Goal: Information Seeking & Learning: Find contact information

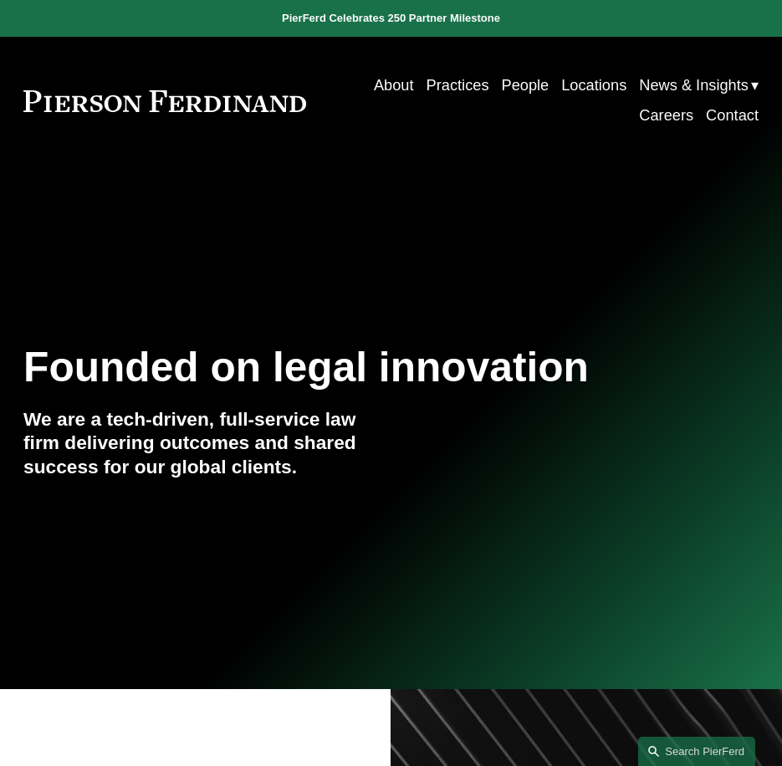
click at [464, 85] on link "Practices" at bounding box center [458, 85] width 63 height 30
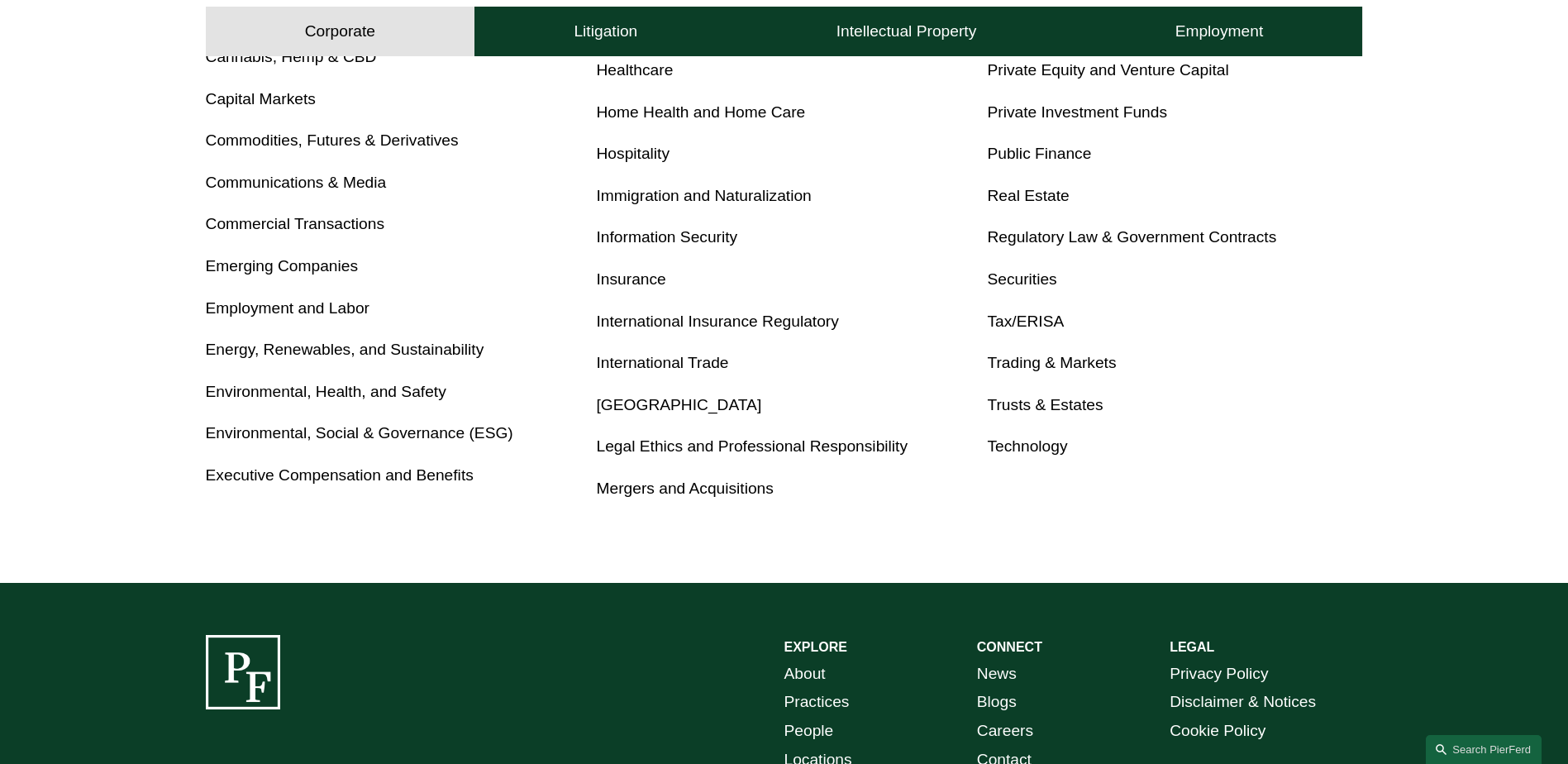
scroll to position [661, 0]
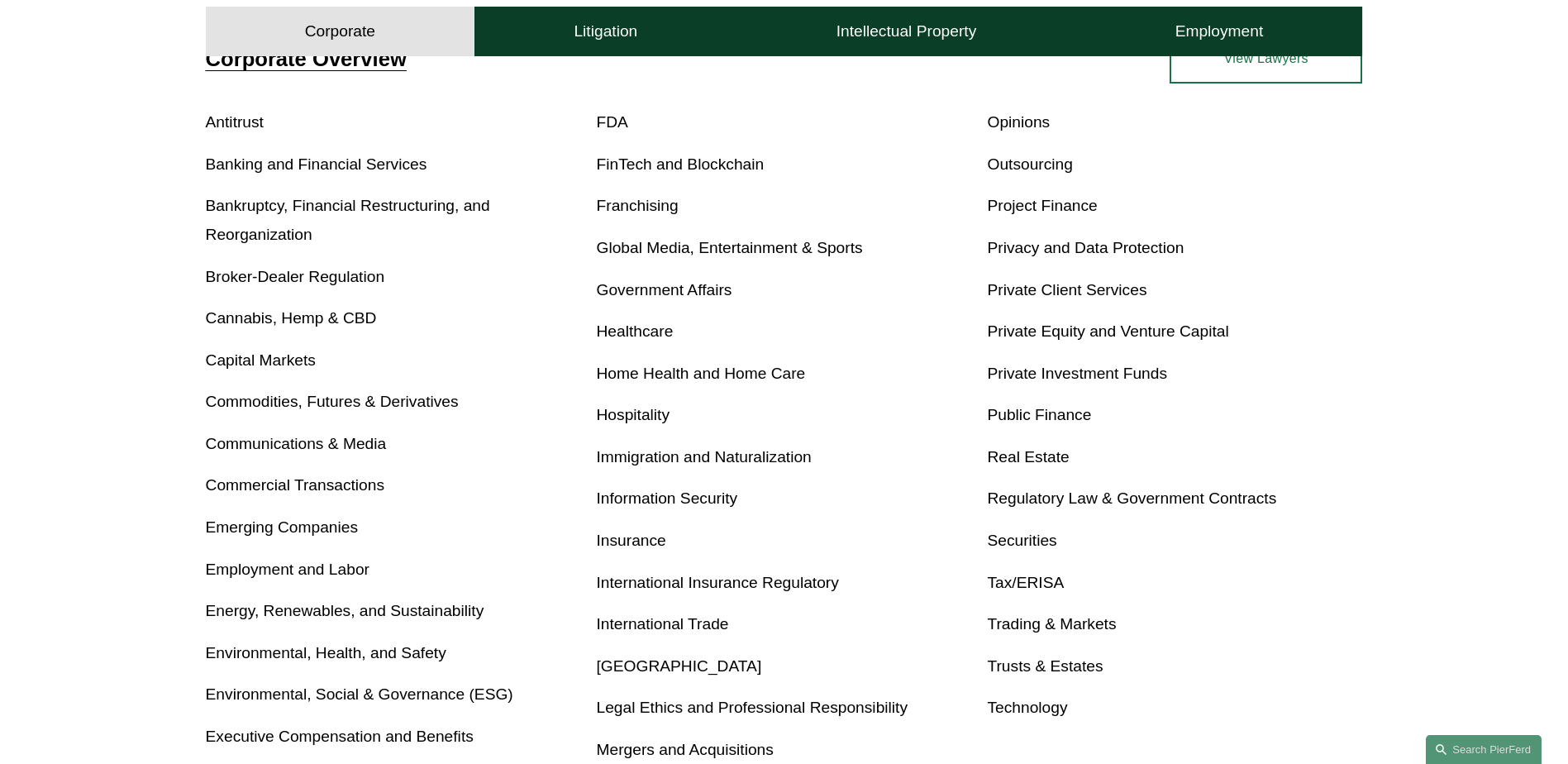
click at [619, 454] on link "Immigration and Naturalization" at bounding box center [703, 457] width 214 height 18
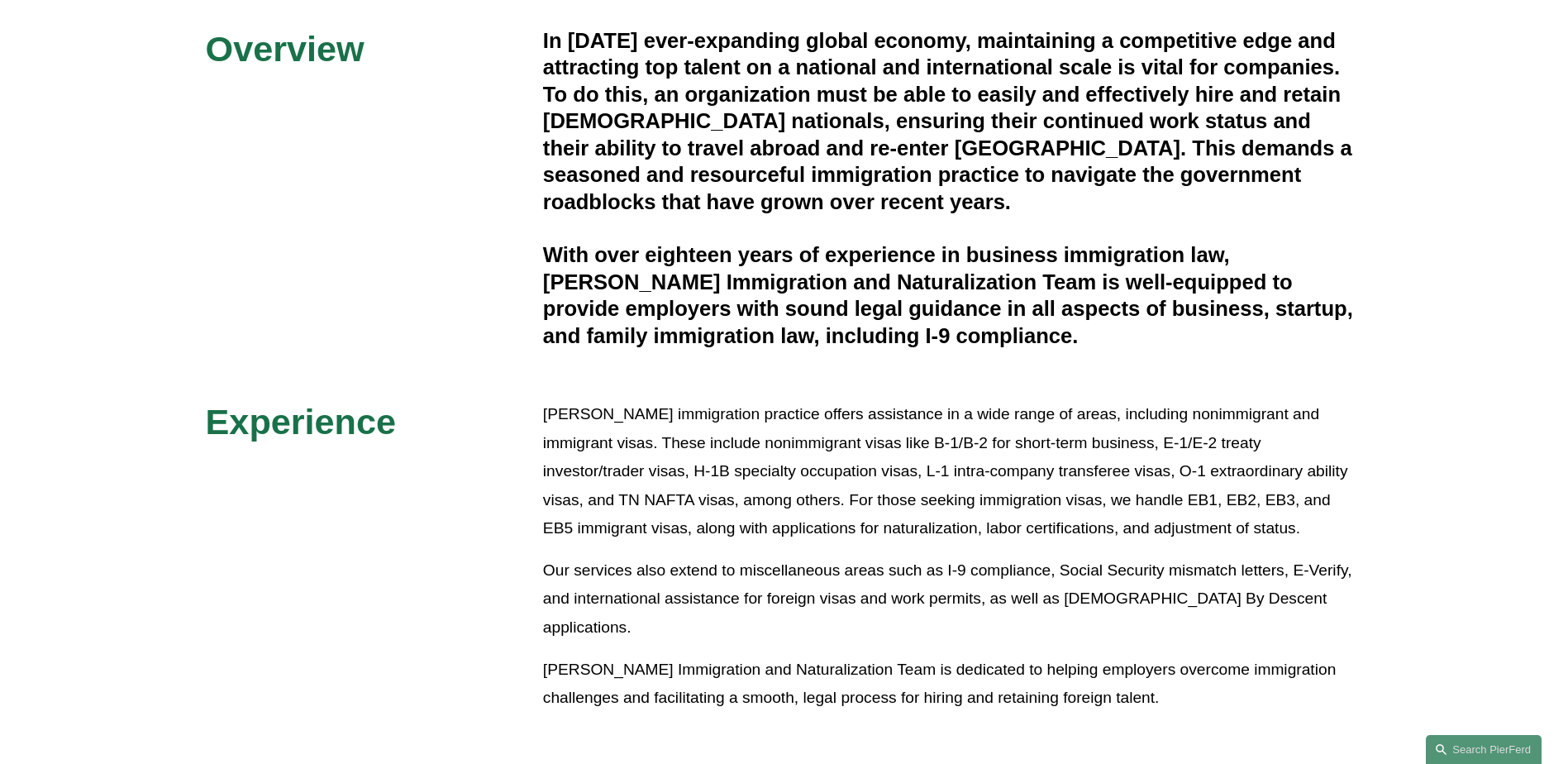
scroll to position [373, 0]
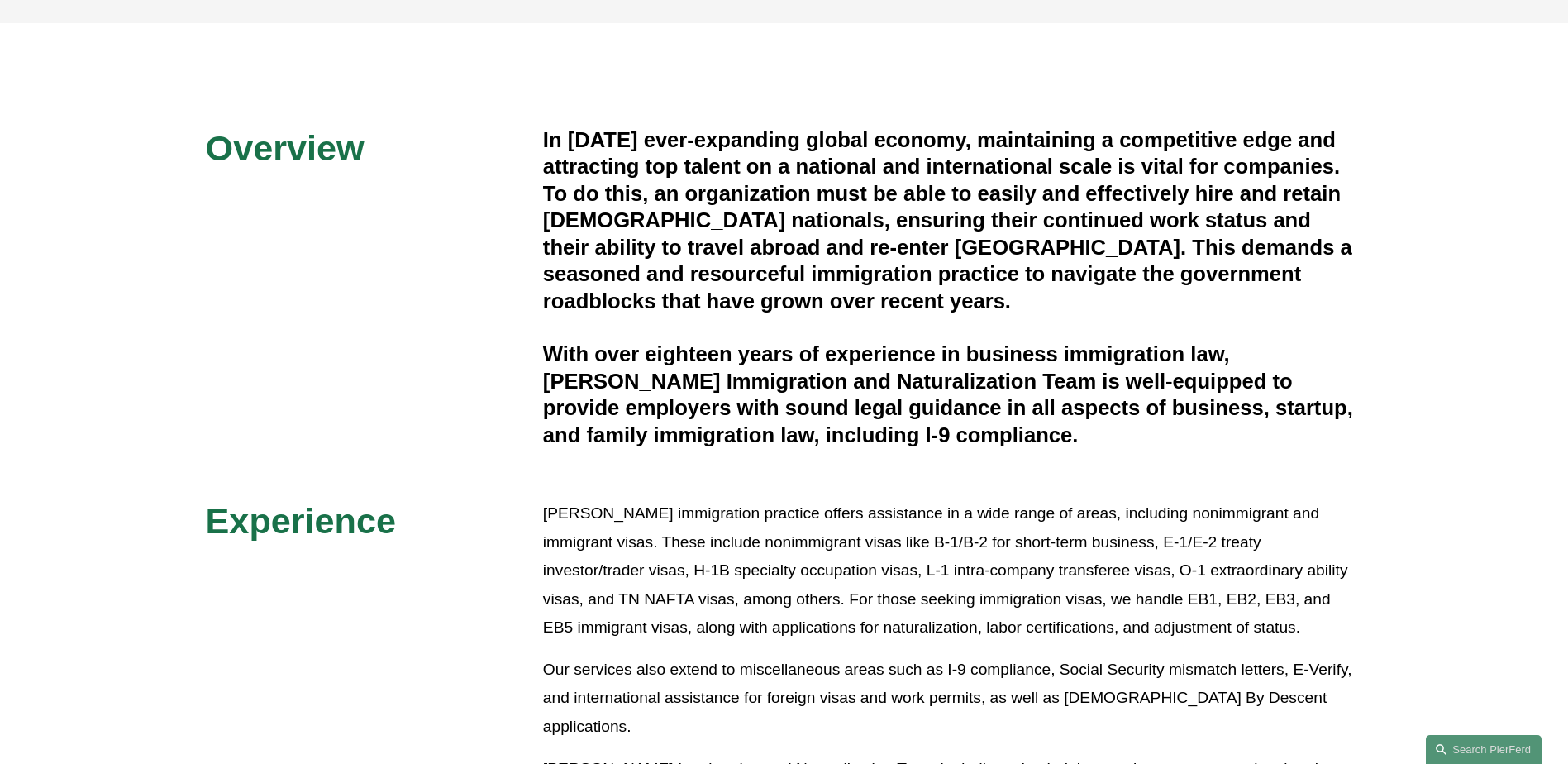
drag, startPoint x: 1178, startPoint y: 580, endPoint x: 206, endPoint y: 164, distance: 1057.3
click at [206, 164] on div "Overview In today’s ever-expanding global economy, maintaining a competitive ed…" at bounding box center [784, 468] width 1568 height 685
copy div "Overview In today’s ever-expanding global economy, maintaining a competitive ed…"
click at [717, 209] on h4 "In today’s ever-expanding global economy, maintaining a competitive edge and at…" at bounding box center [953, 220] width 820 height 188
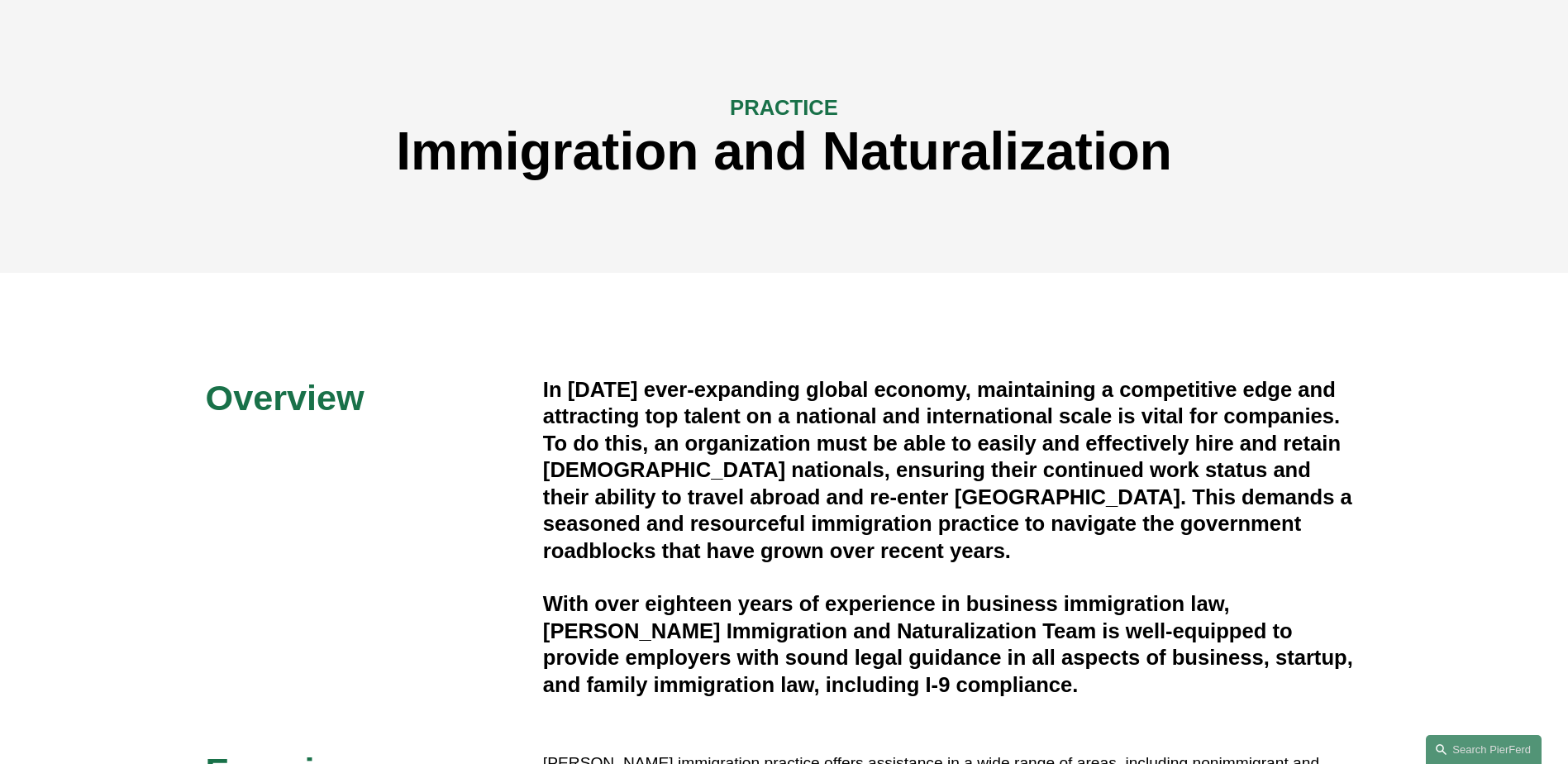
scroll to position [0, 0]
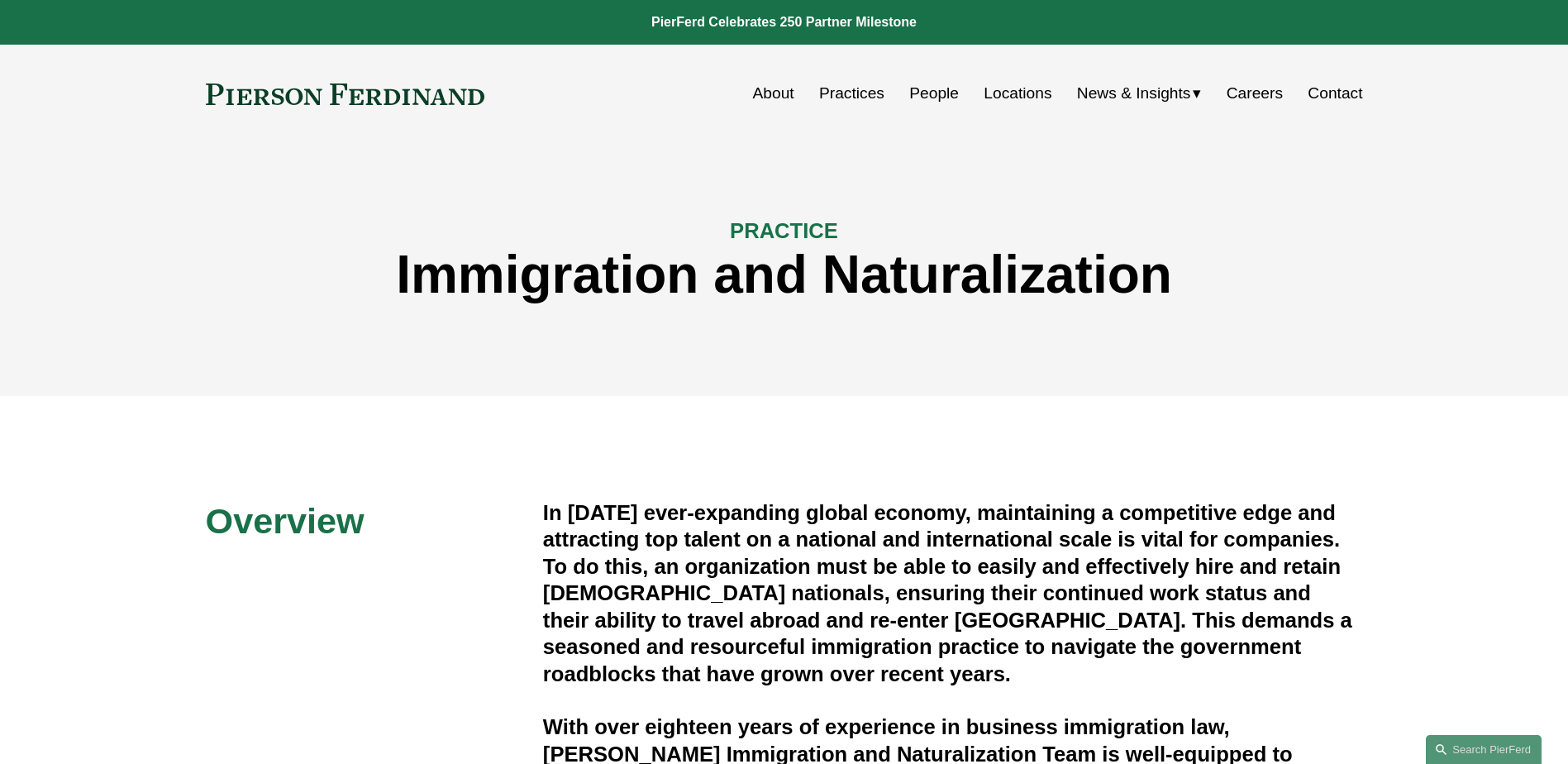
click at [934, 100] on link "People" at bounding box center [934, 94] width 49 height 32
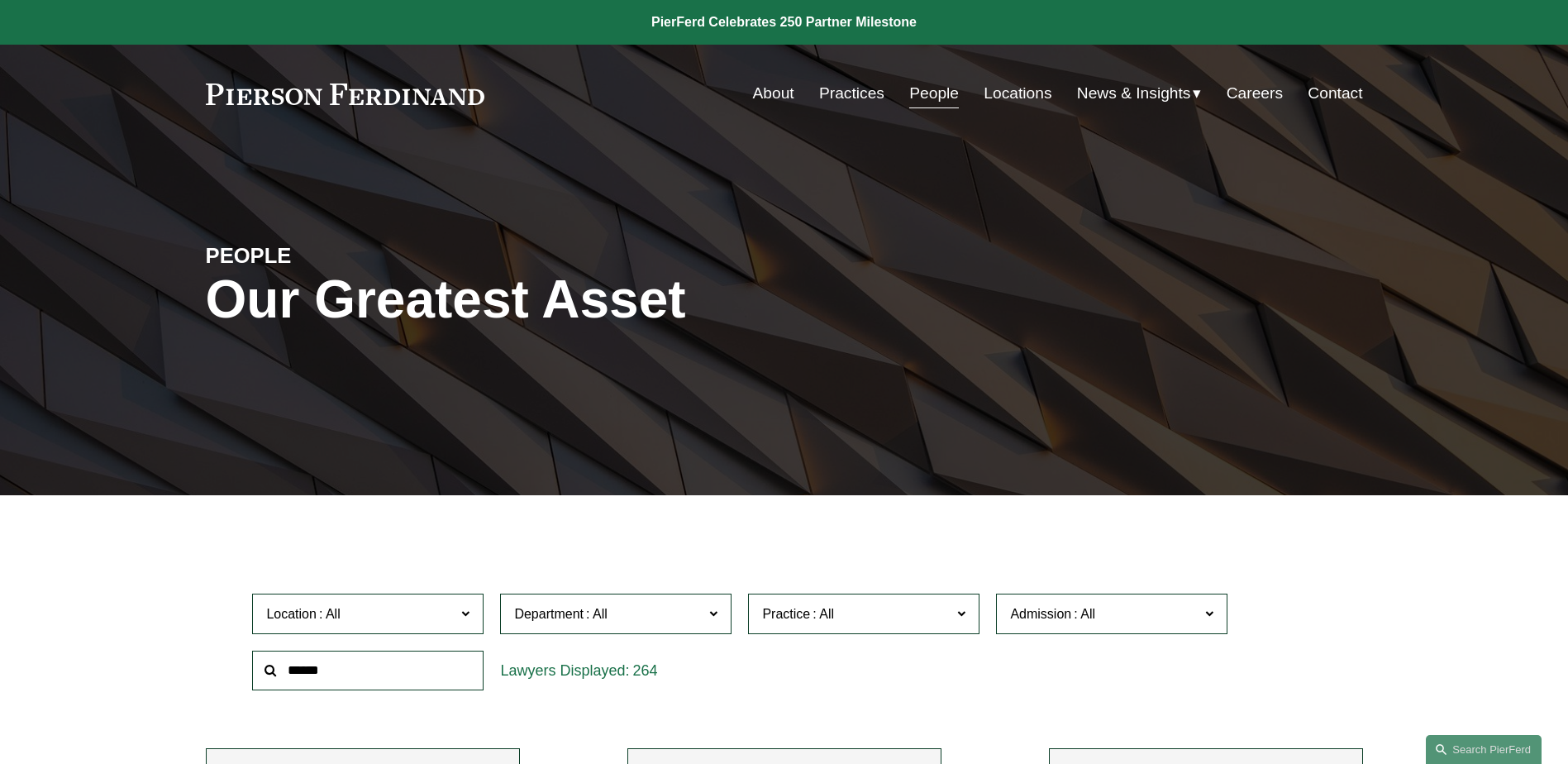
click at [438, 670] on input "text" at bounding box center [368, 670] width 231 height 41
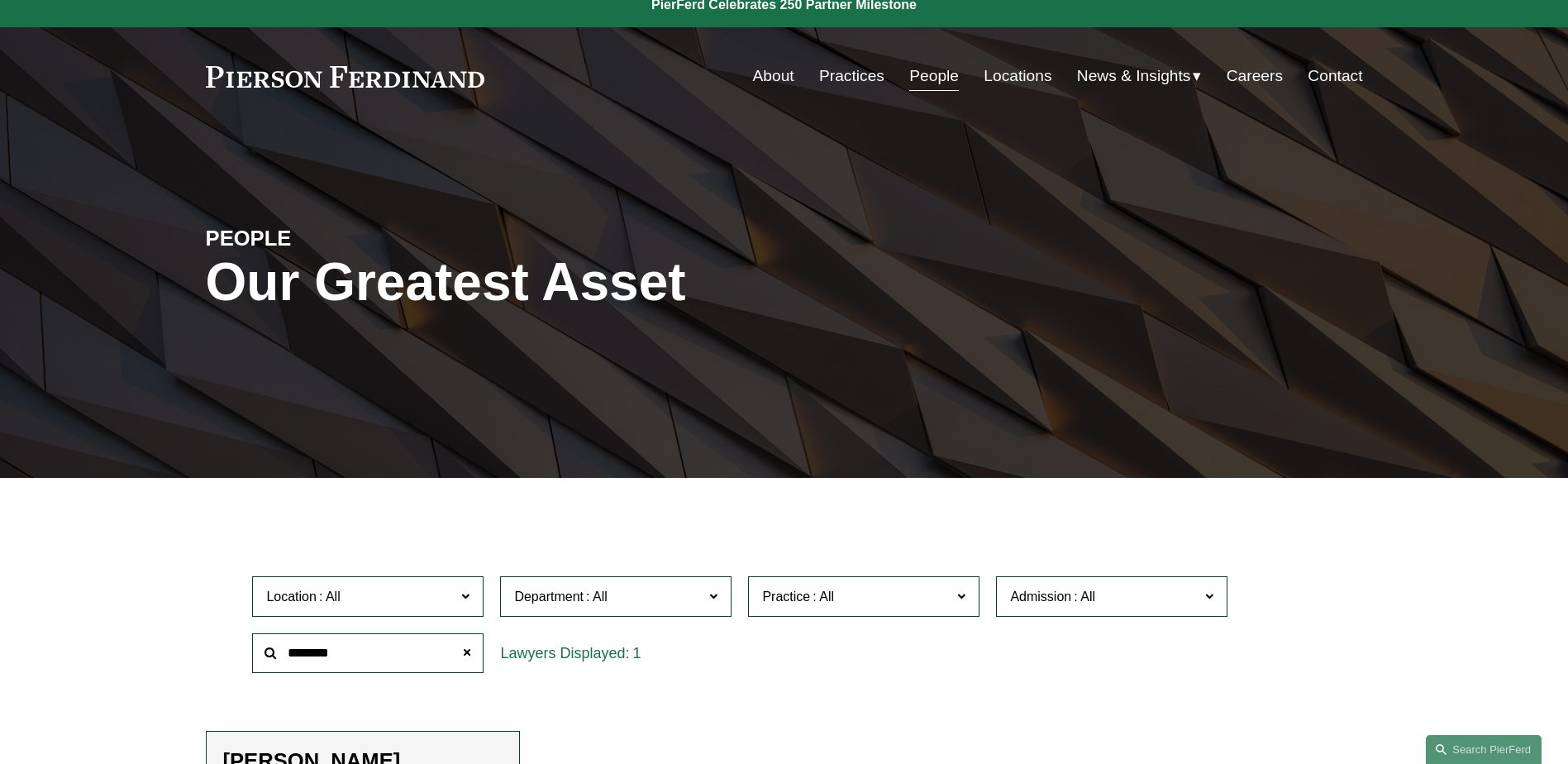
scroll to position [248, 0]
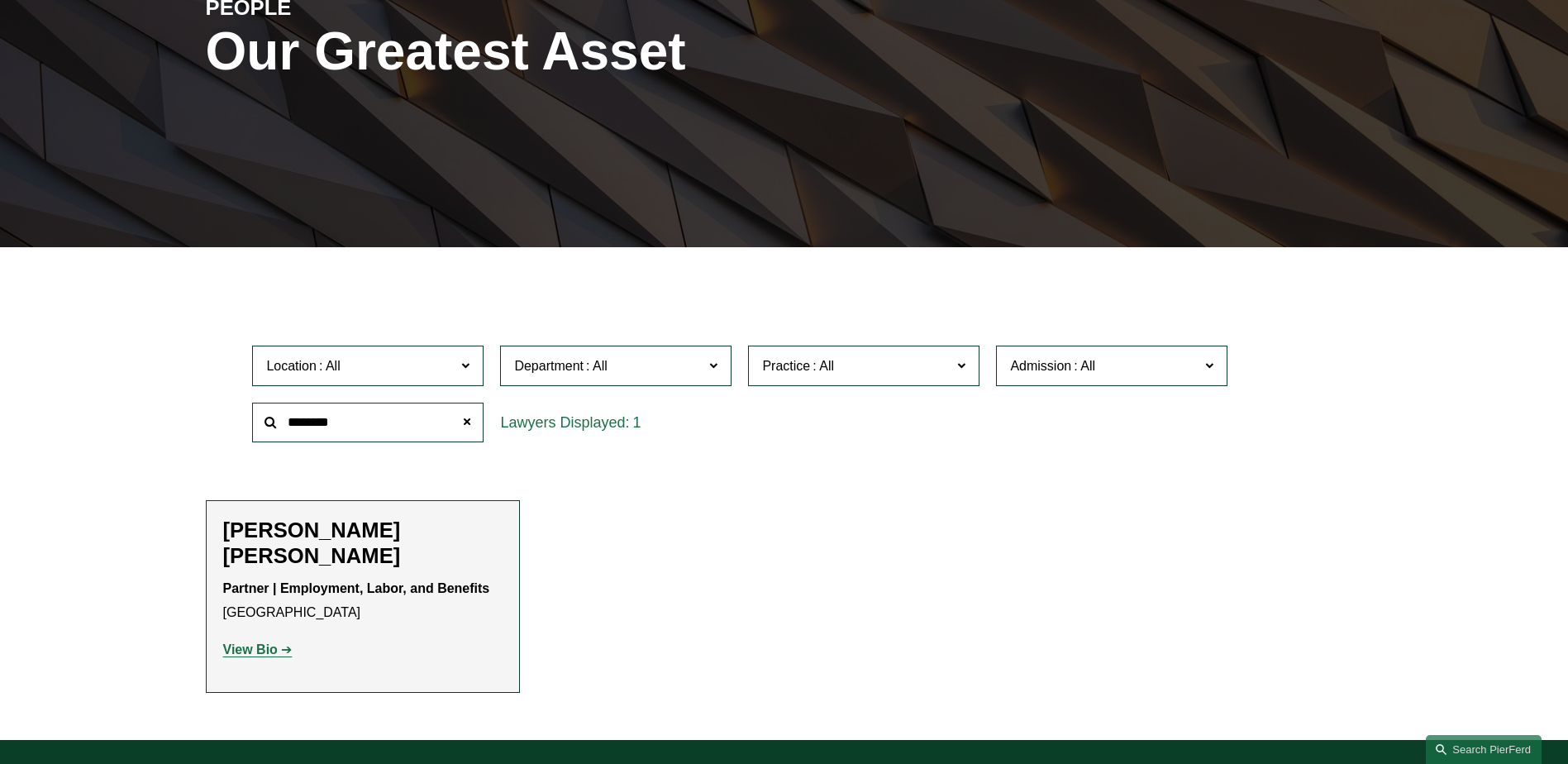
click at [266, 646] on strong "View Bio" at bounding box center [250, 649] width 54 height 14
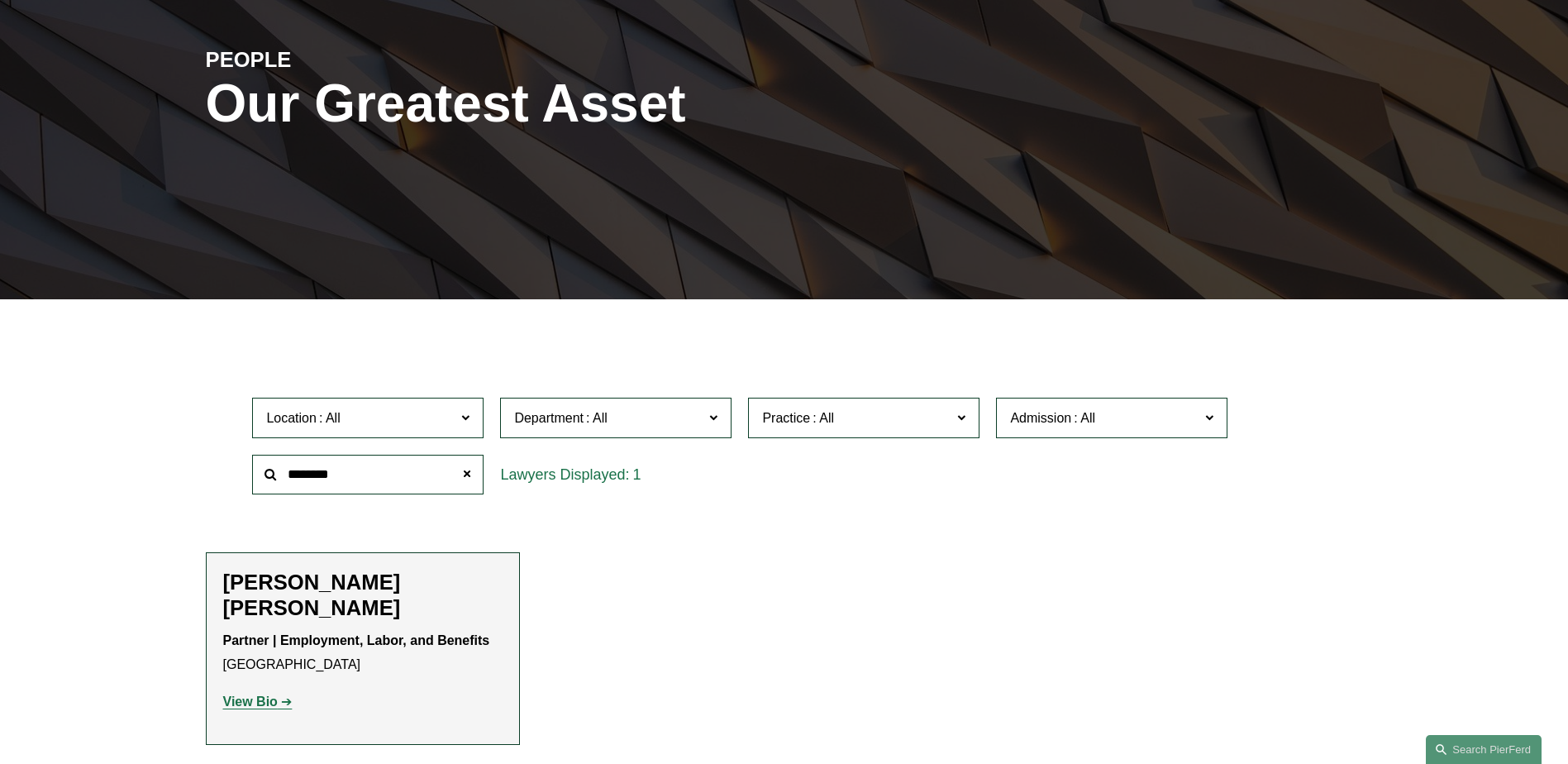
scroll to position [0, 0]
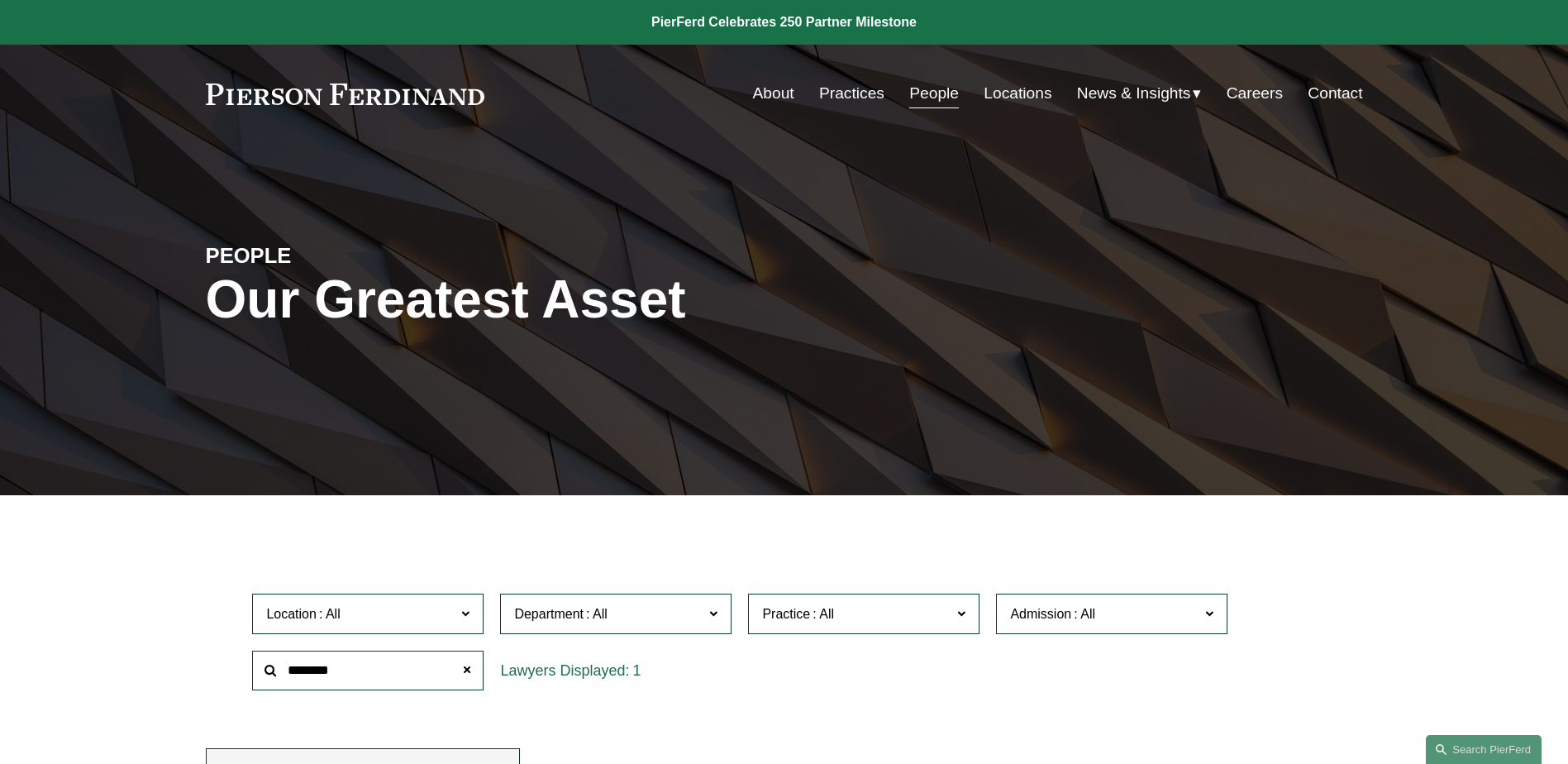
drag, startPoint x: 388, startPoint y: 671, endPoint x: 211, endPoint y: 658, distance: 177.5
click at [207, 662] on div "Location All Atlanta Austin Bellevue Boston Charlotte Chicago Cincinnati Clevel…" at bounding box center [784, 641] width 1157 height 114
type input "*******"
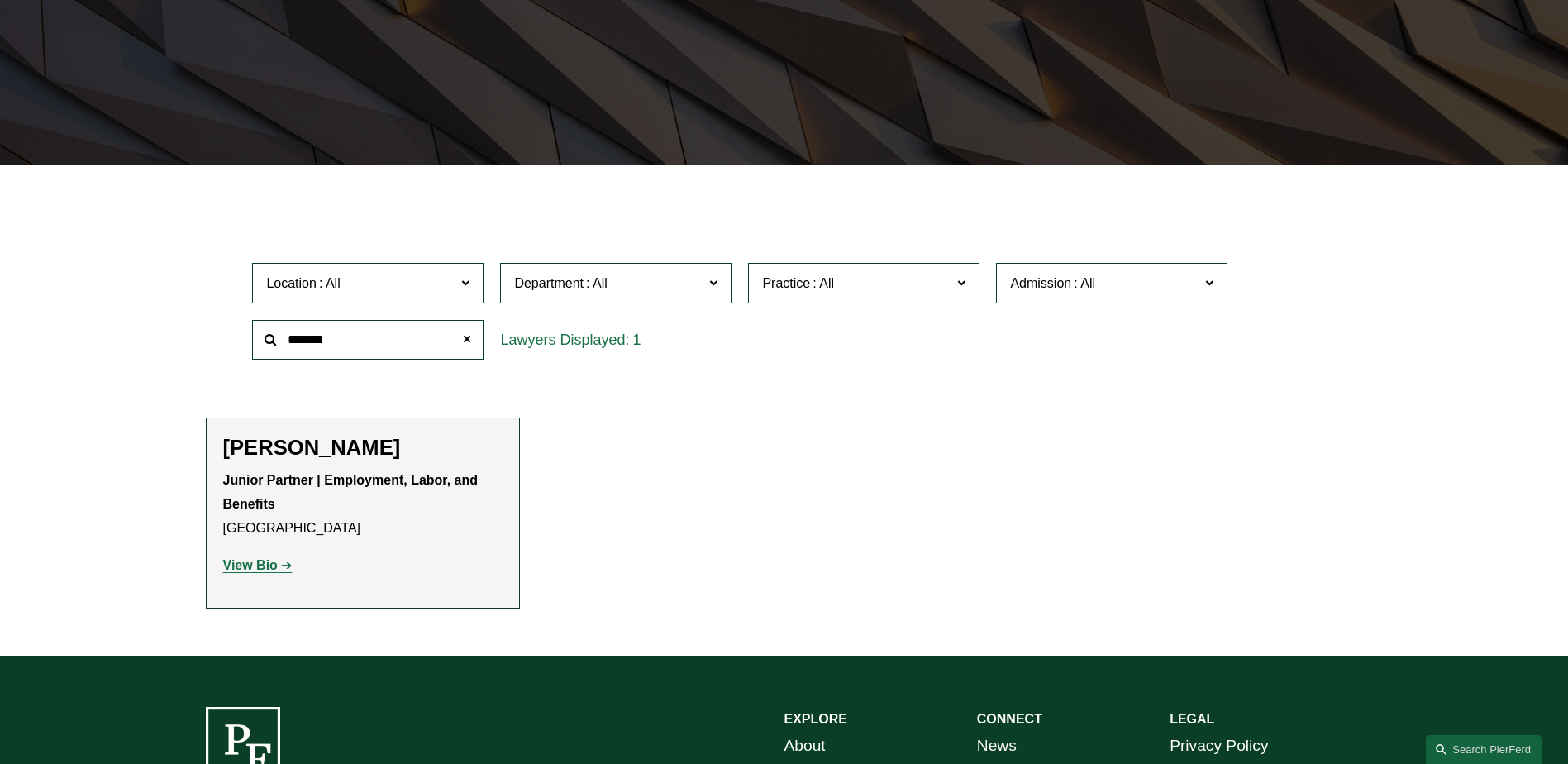
click at [250, 560] on strong "View Bio" at bounding box center [250, 565] width 54 height 14
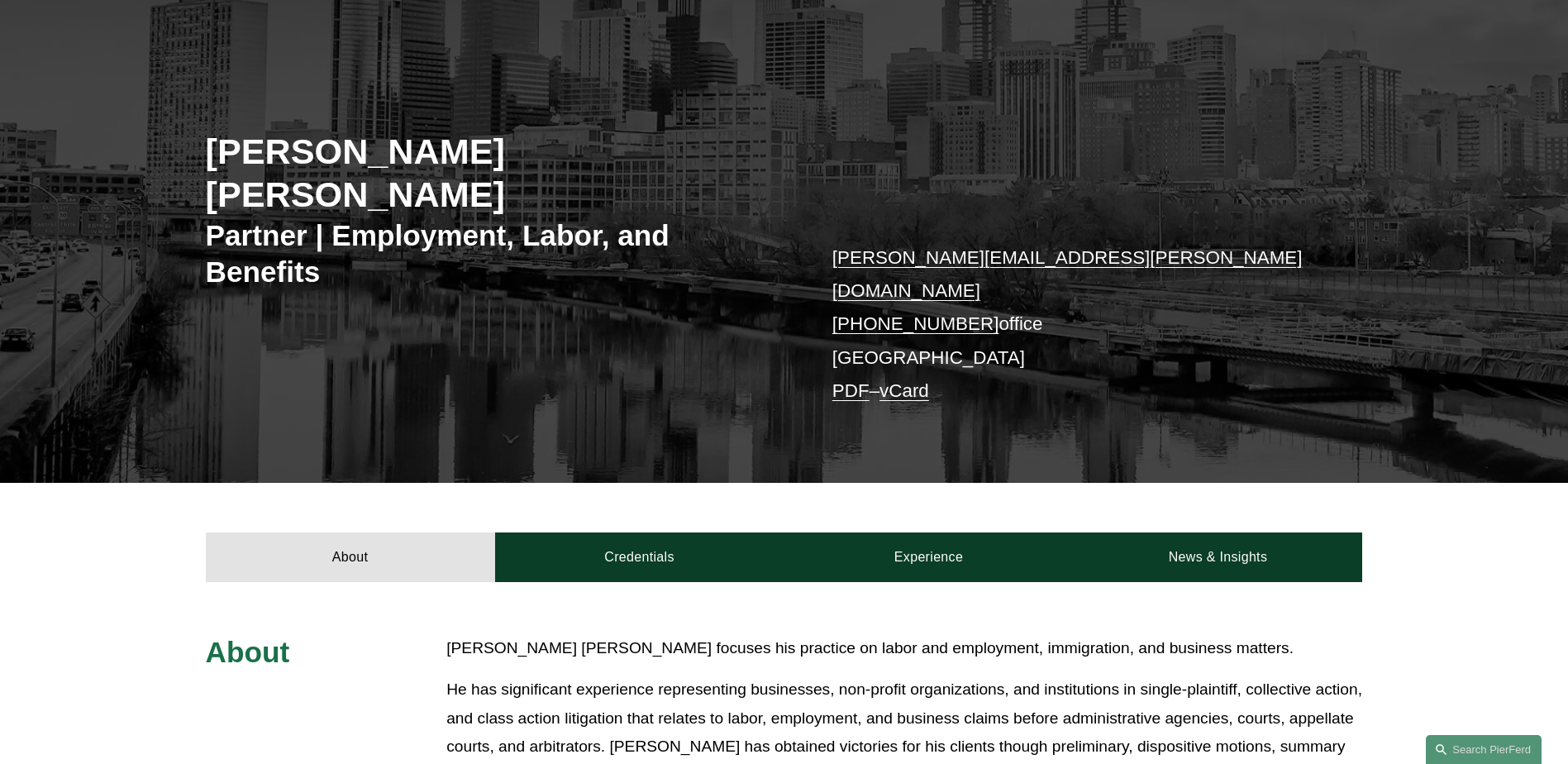
scroll to position [496, 0]
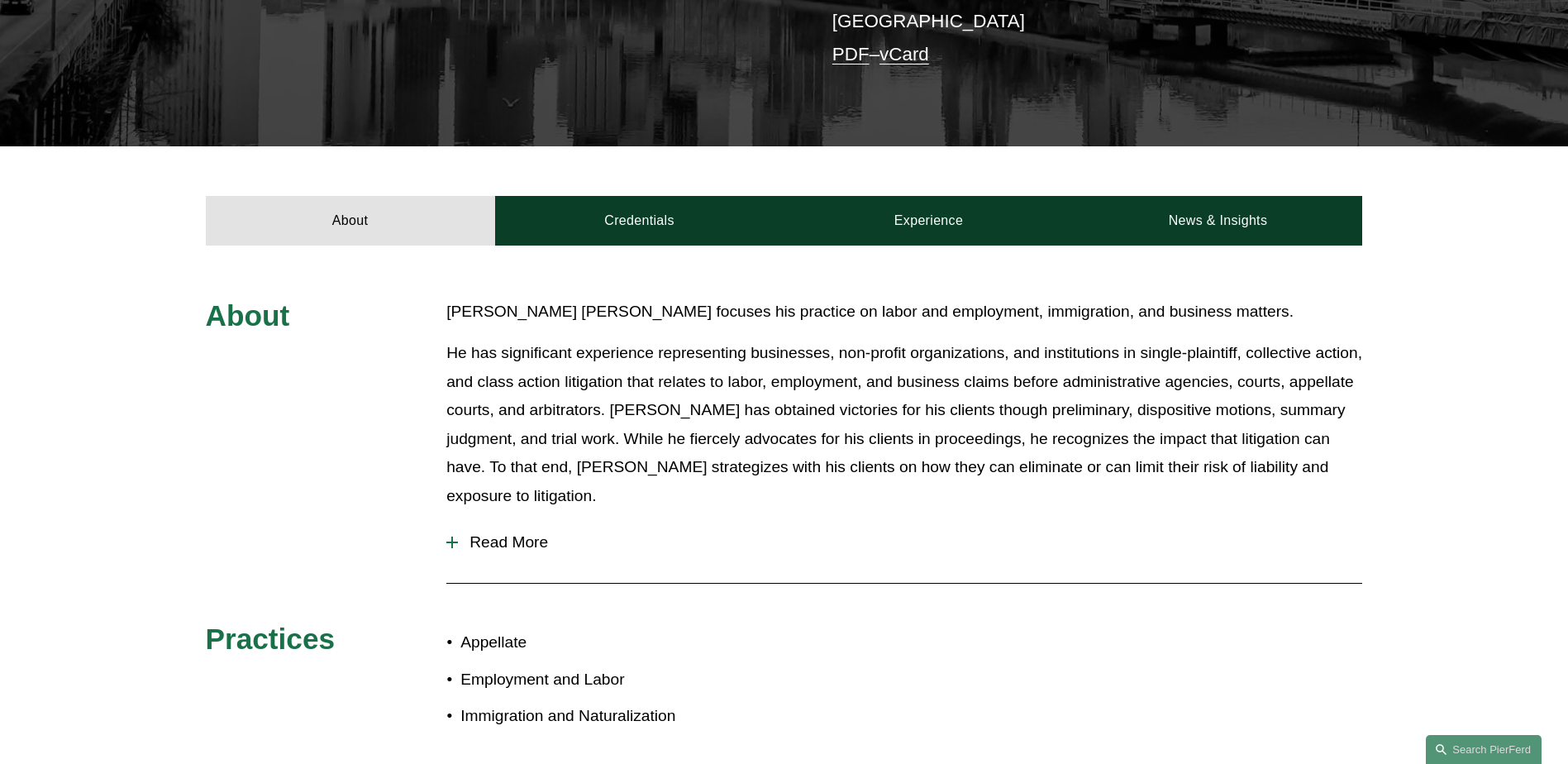
click at [482, 534] on span "Read More" at bounding box center [909, 543] width 904 height 18
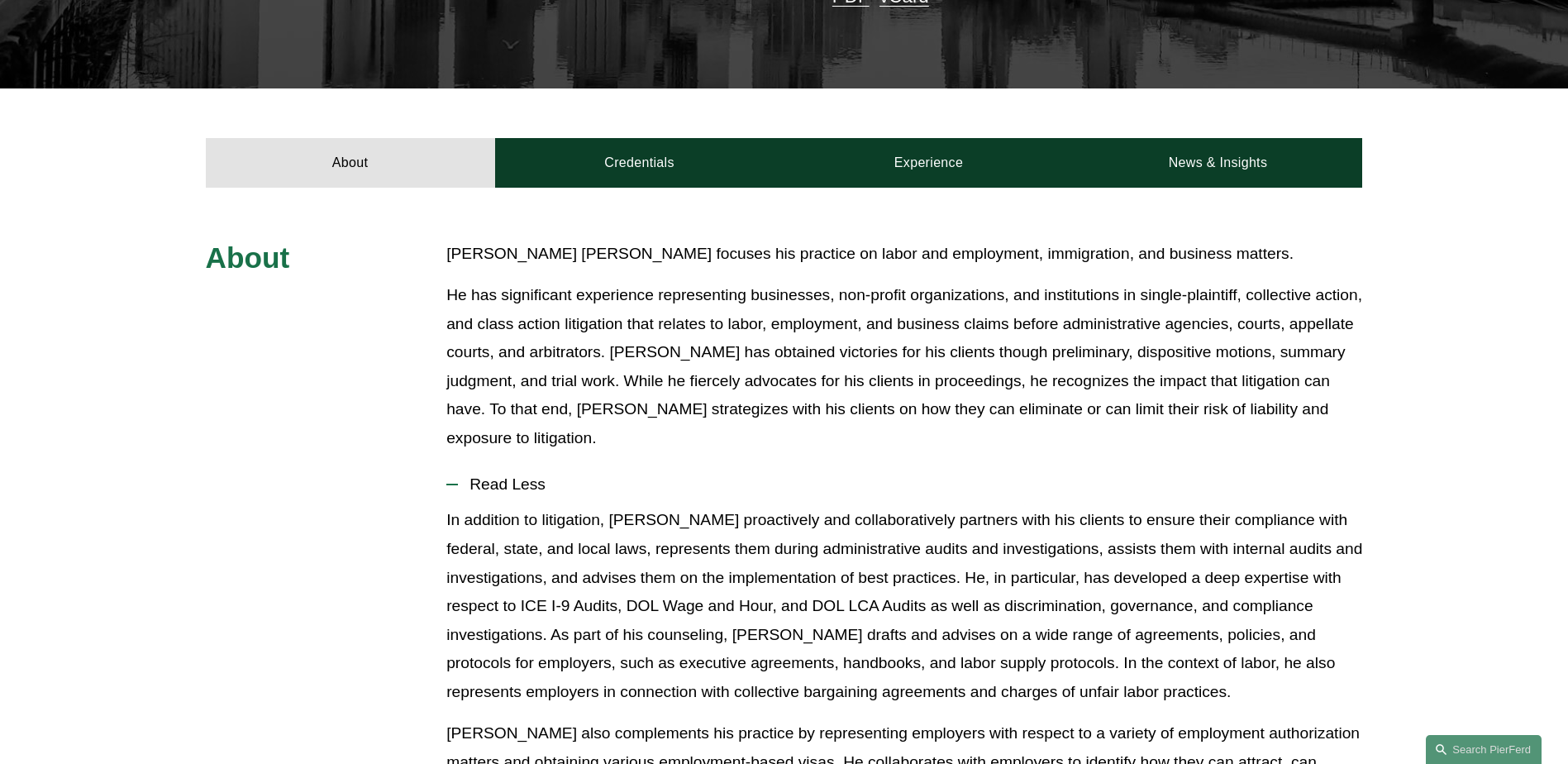
scroll to position [413, 0]
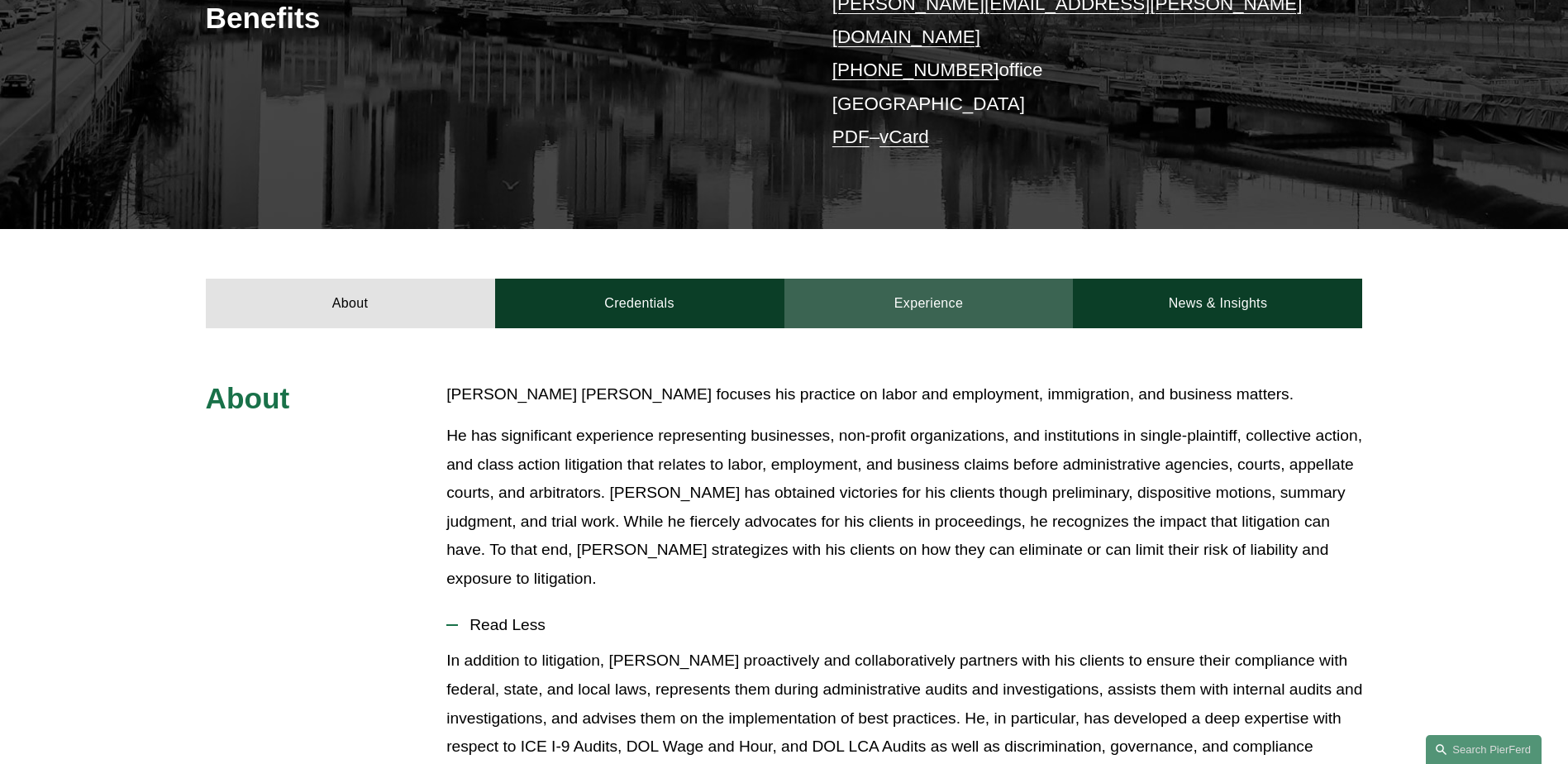
click at [899, 279] on link "Experience" at bounding box center [929, 303] width 289 height 49
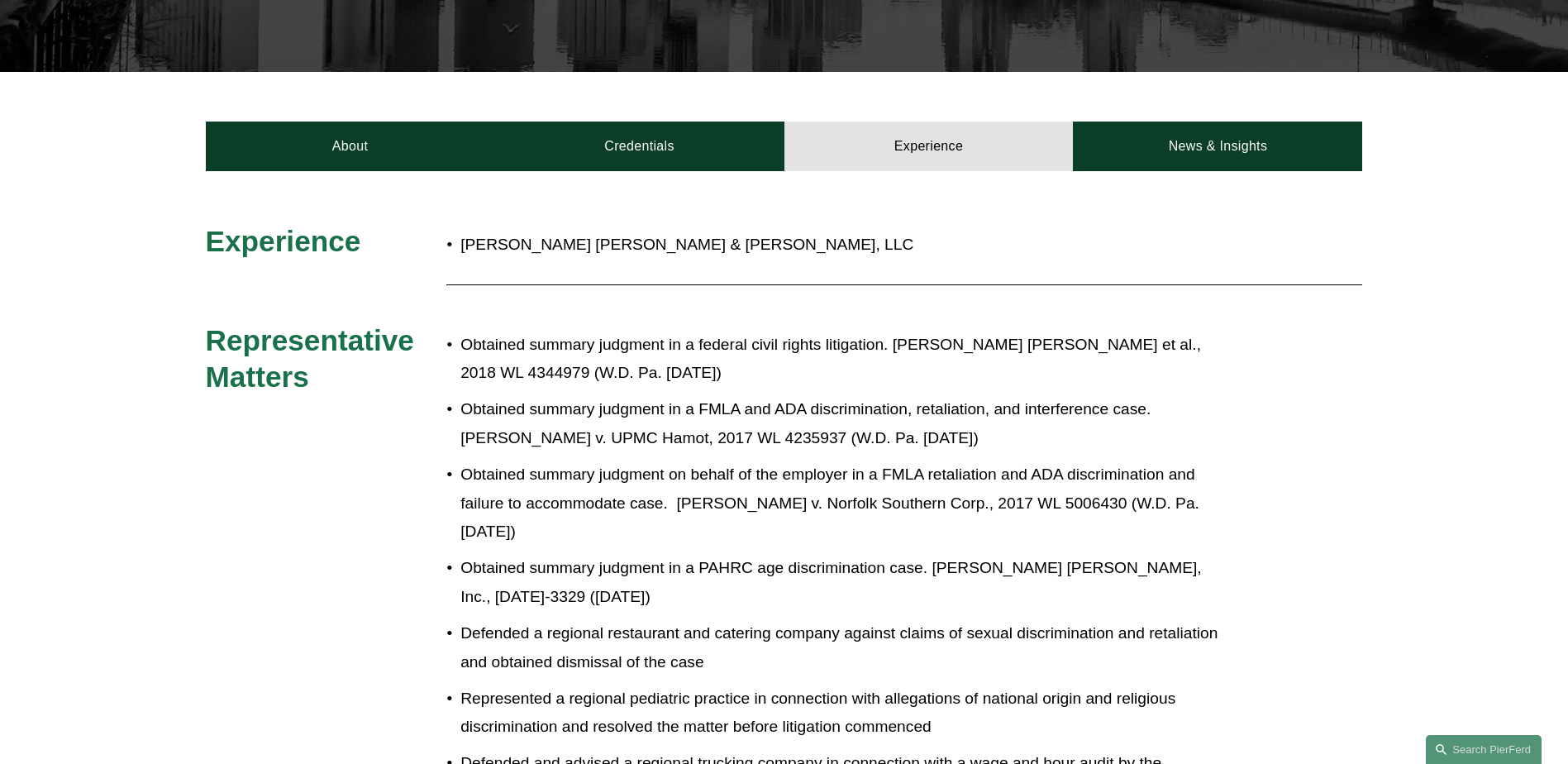
scroll to position [503, 0]
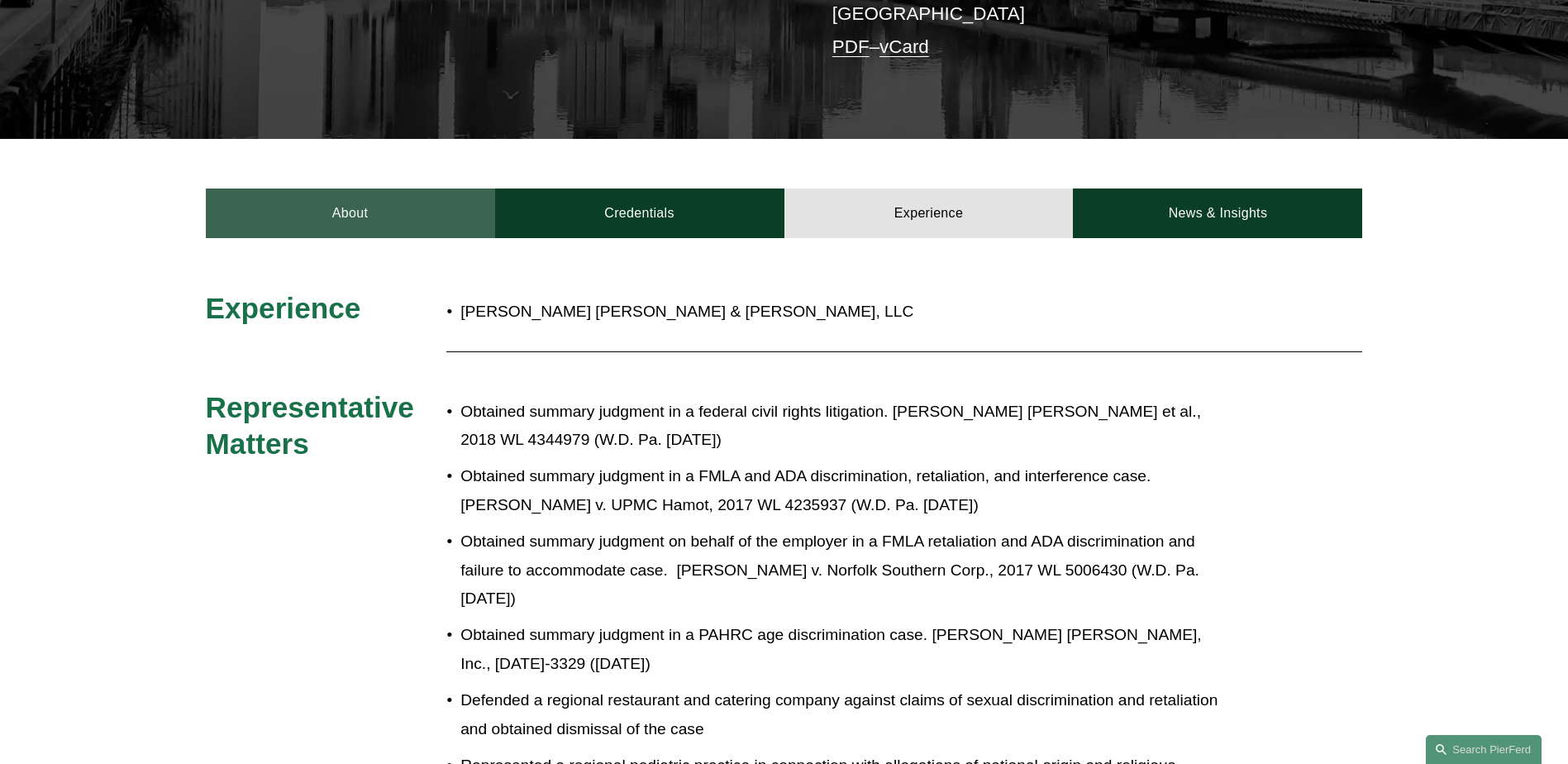
click at [431, 189] on link "About" at bounding box center [350, 213] width 289 height 49
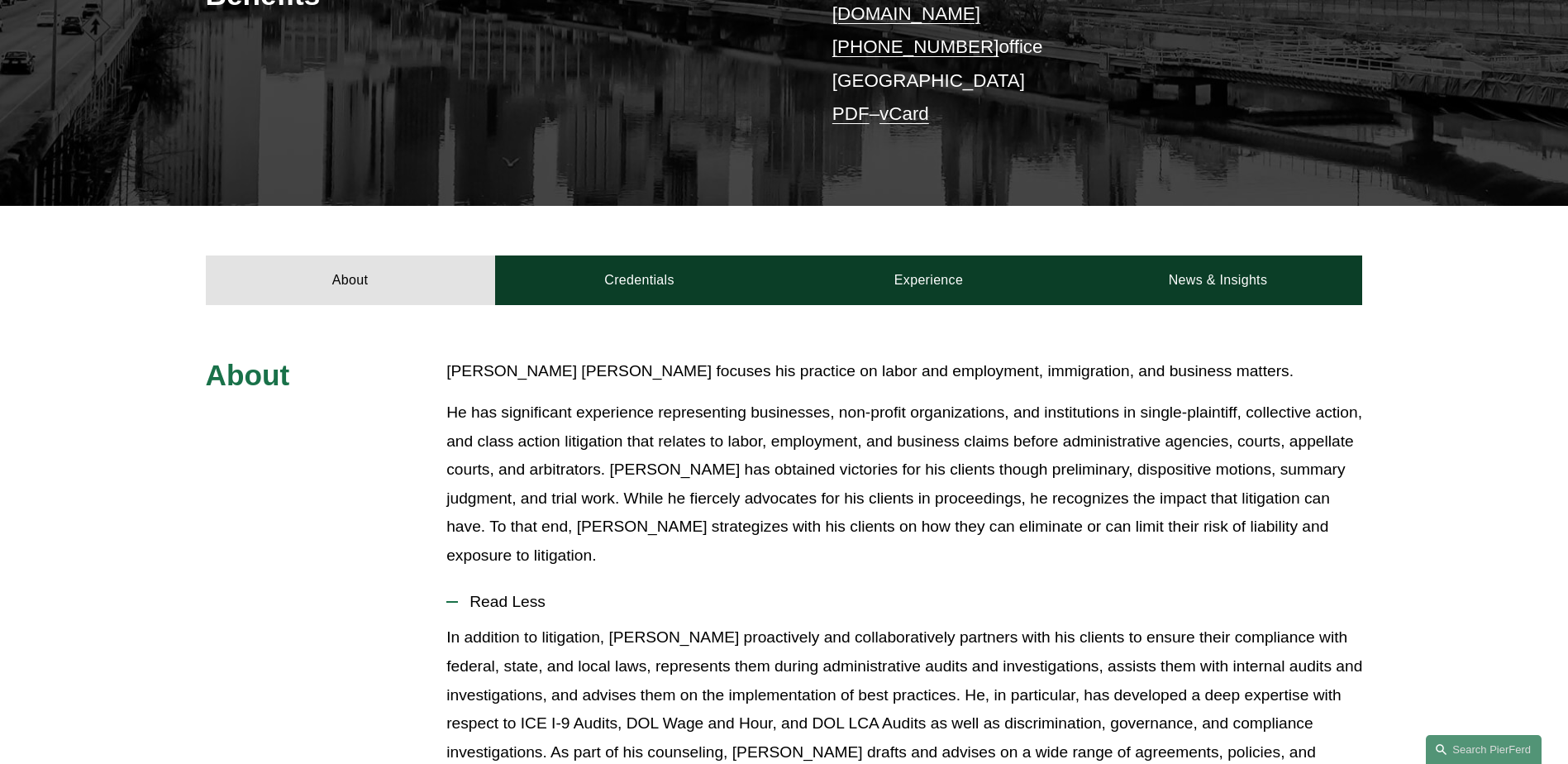
scroll to position [421, 0]
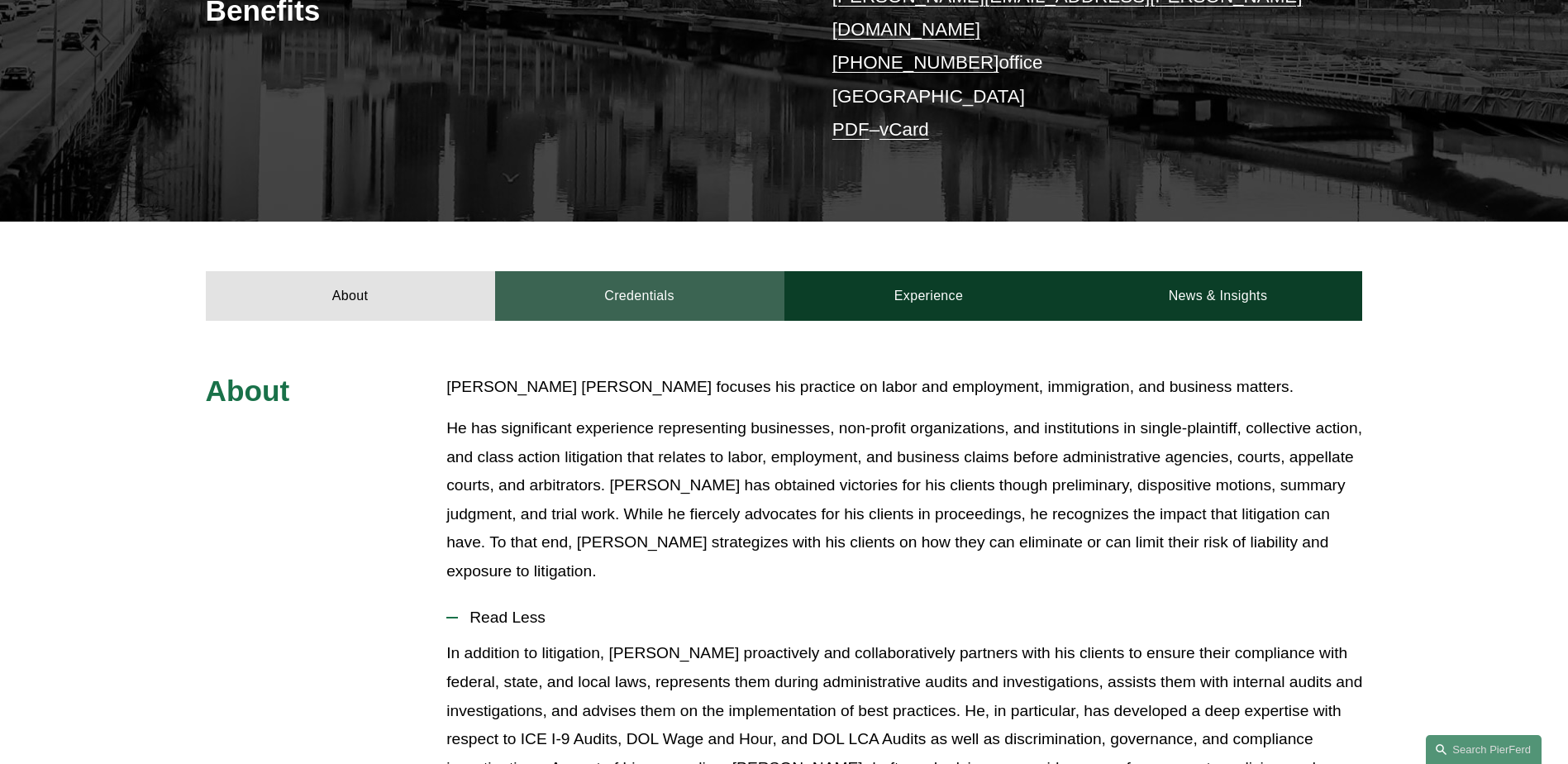
click at [708, 271] on link "Credentials" at bounding box center [639, 296] width 289 height 49
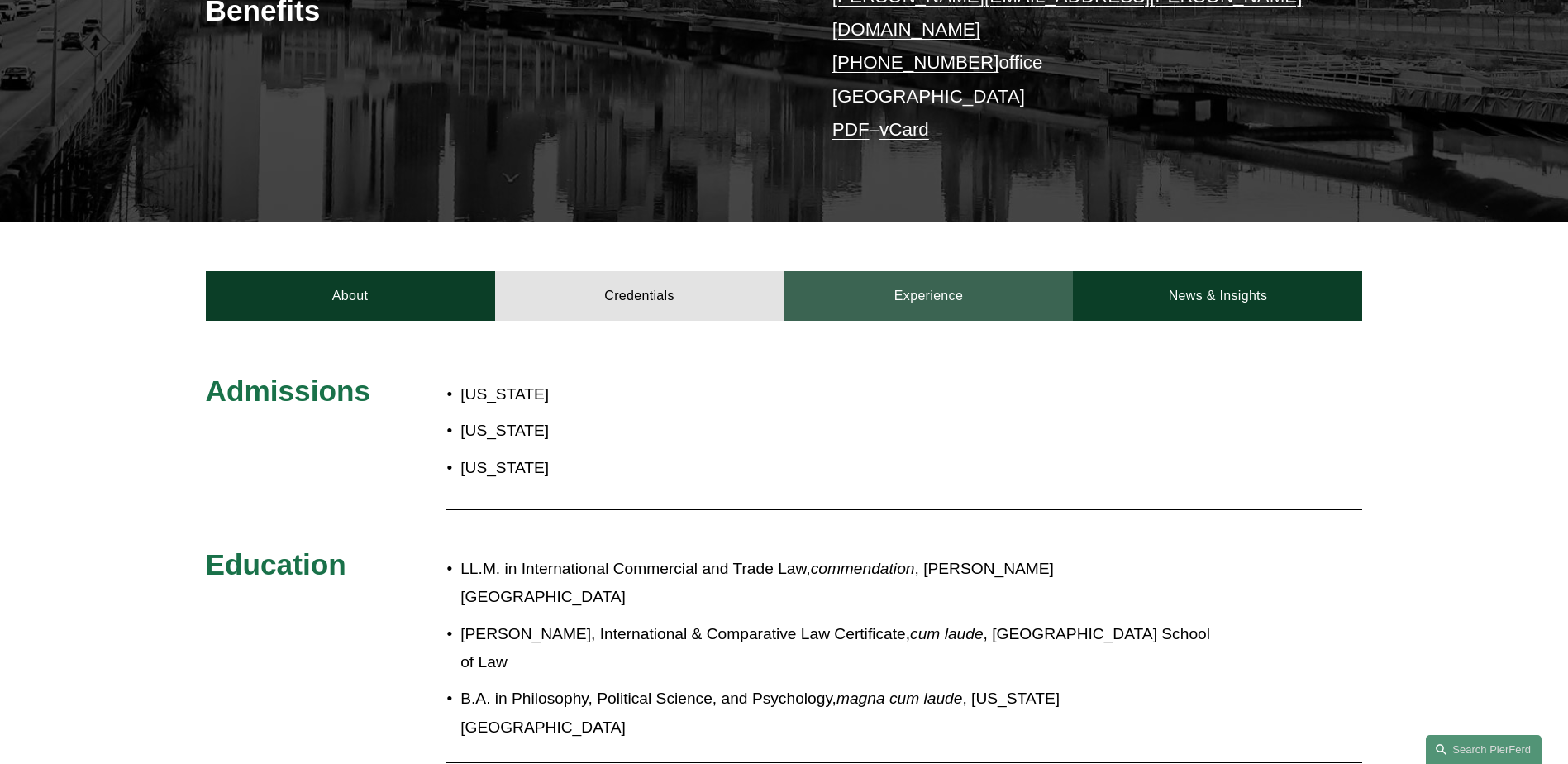
click at [908, 271] on link "Experience" at bounding box center [929, 296] width 289 height 49
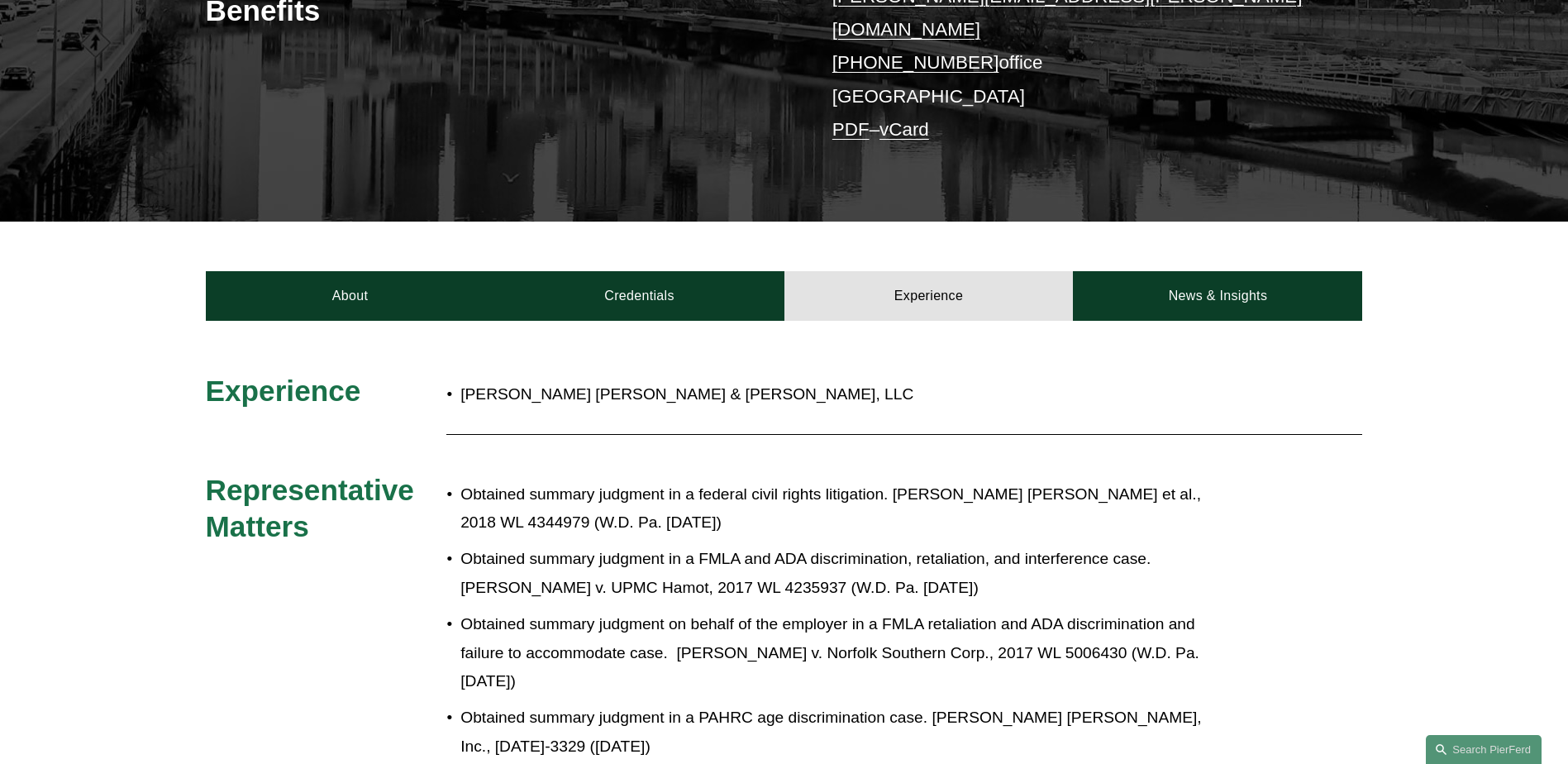
click at [1185, 610] on p "Obtained summary judgment on behalf of the employer in a FMLA retaliation and A…" at bounding box center [839, 652] width 757 height 86
click at [329, 321] on div "Experience Eckert Seamans Cherin & Mellott, LLC Representative Matters Obtained…" at bounding box center [784, 766] width 1568 height 891
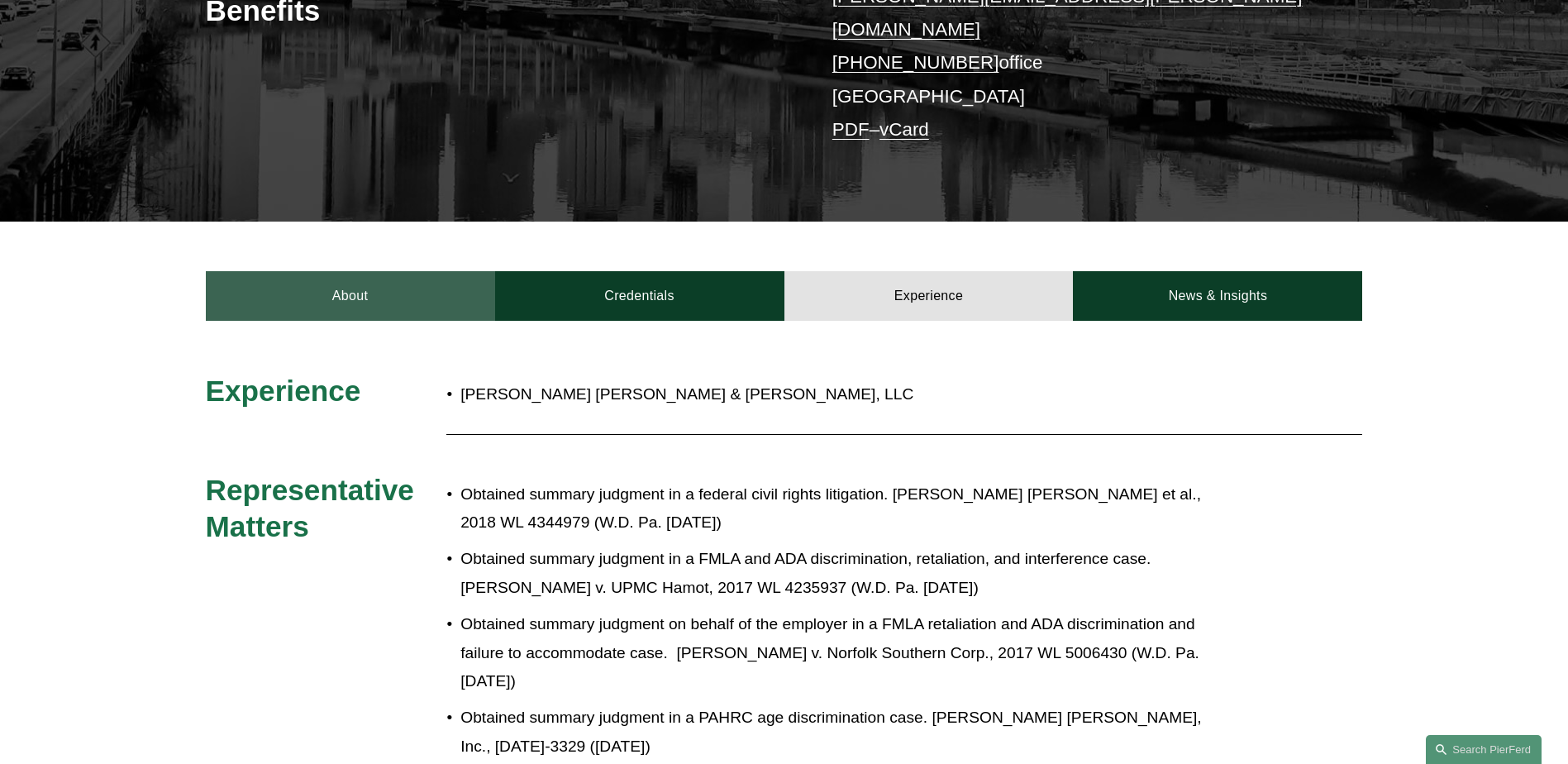
click at [331, 271] on link "About" at bounding box center [350, 296] width 289 height 49
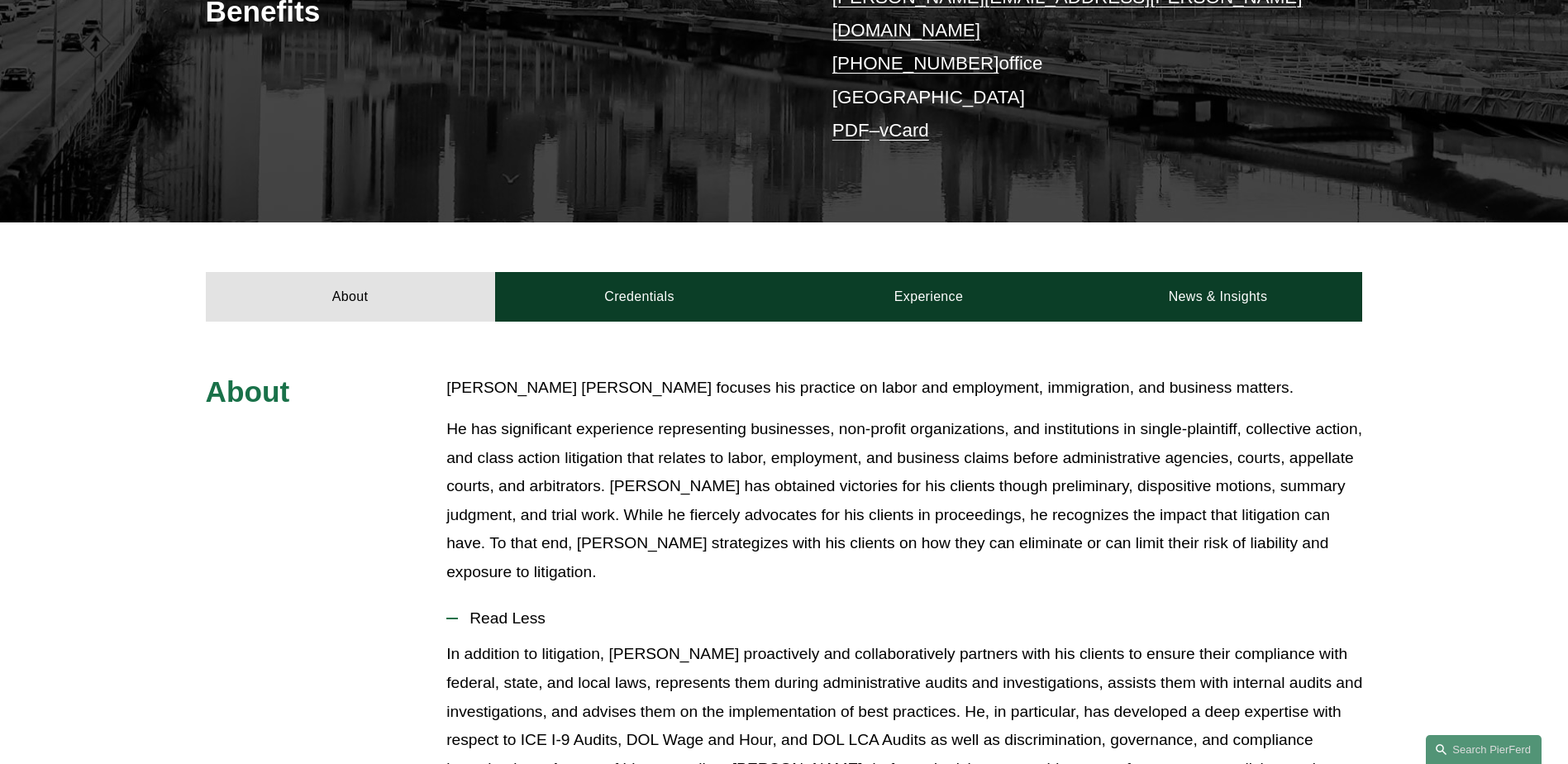
scroll to position [8, 0]
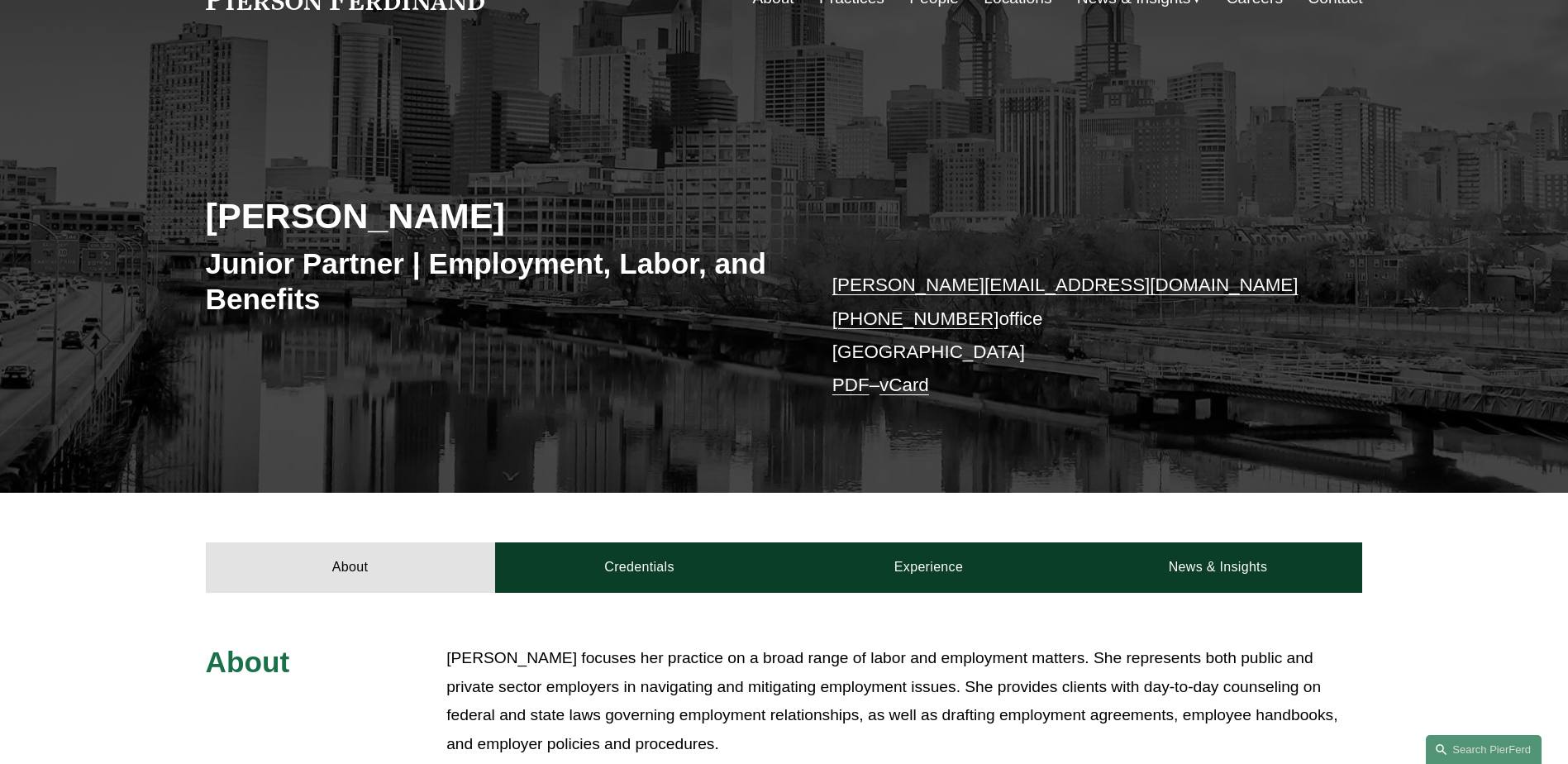
scroll to position [331, 0]
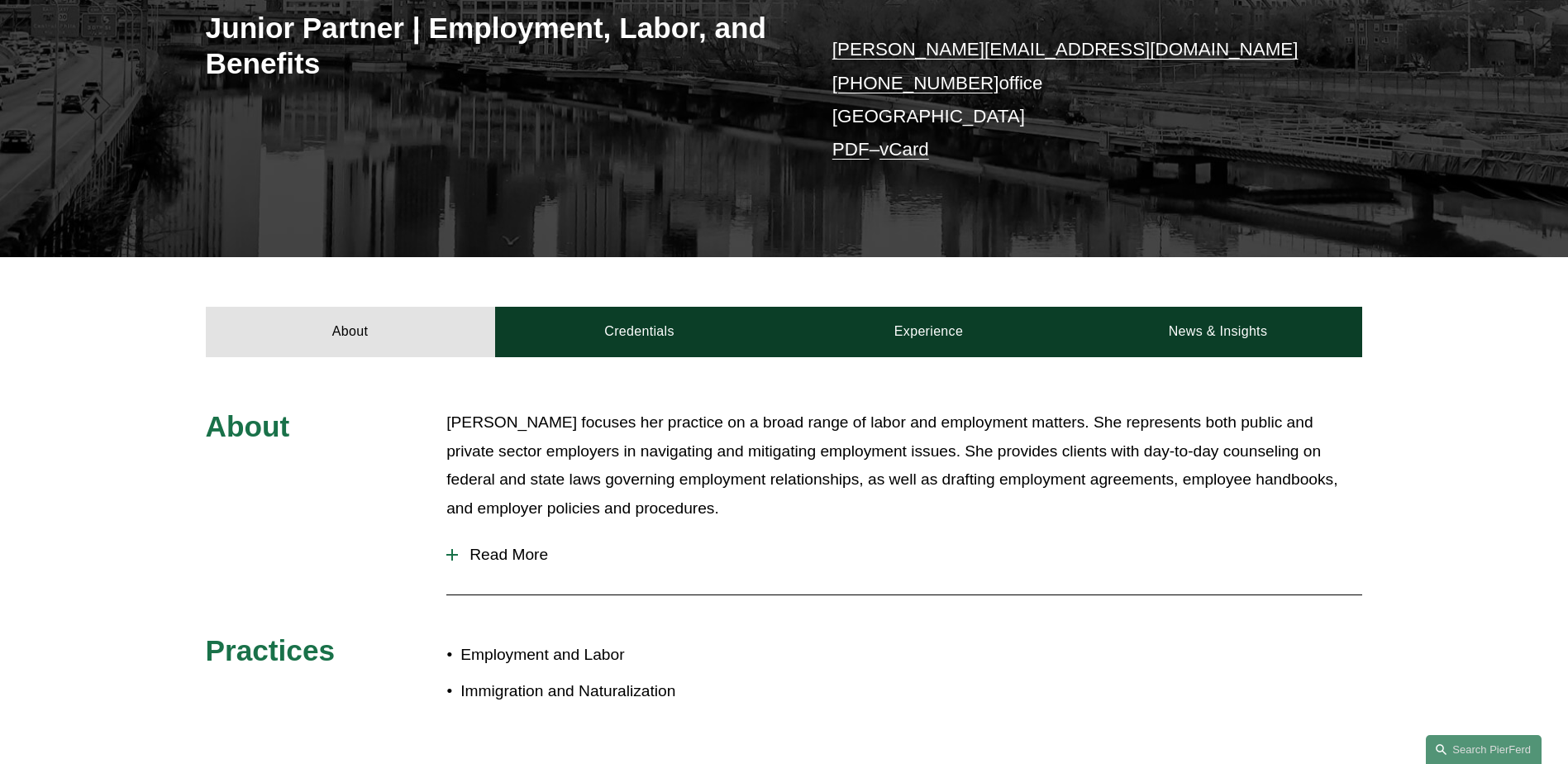
click at [504, 558] on span "Read More" at bounding box center [909, 554] width 904 height 18
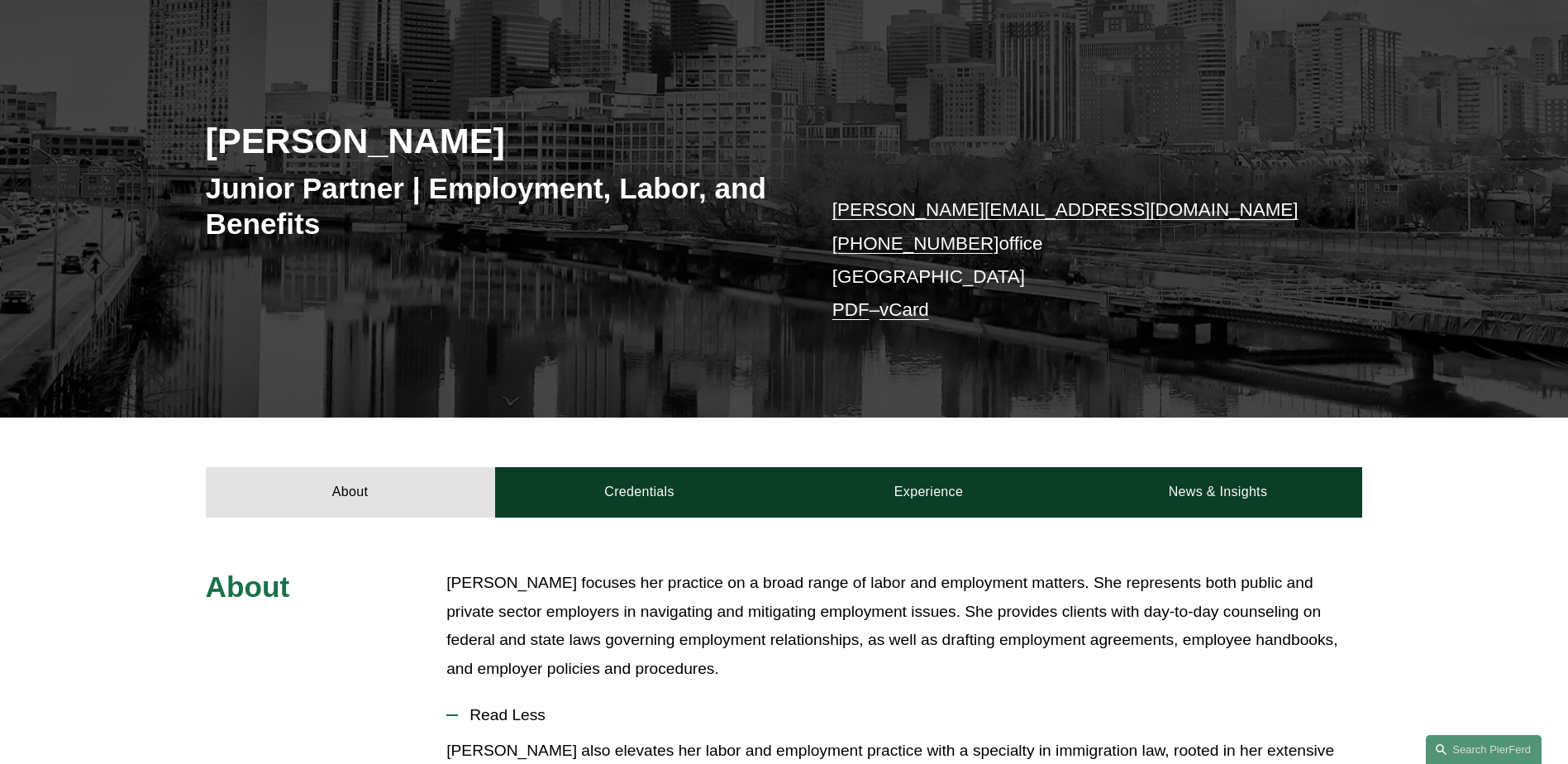
scroll to position [0, 0]
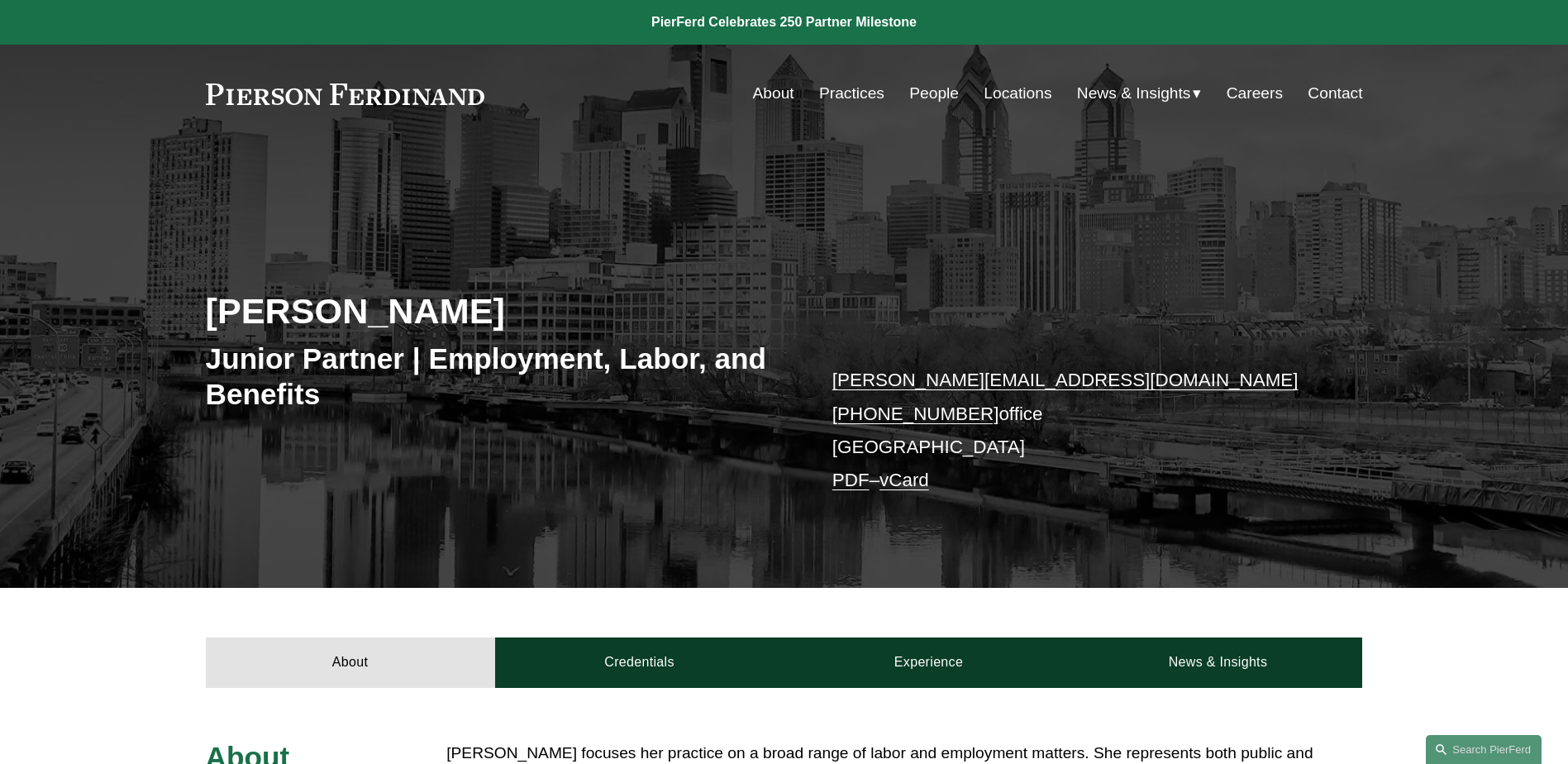
click at [1199, 387] on p "[PERSON_NAME][EMAIL_ADDRESS][DOMAIN_NAME] [PHONE_NUMBER] office [GEOGRAPHIC_DAT…" at bounding box center [1073, 430] width 482 height 133
drag, startPoint x: 209, startPoint y: 311, endPoint x: 506, endPoint y: 320, distance: 297.1
click at [506, 320] on h2 "[PERSON_NAME]" at bounding box center [495, 310] width 579 height 42
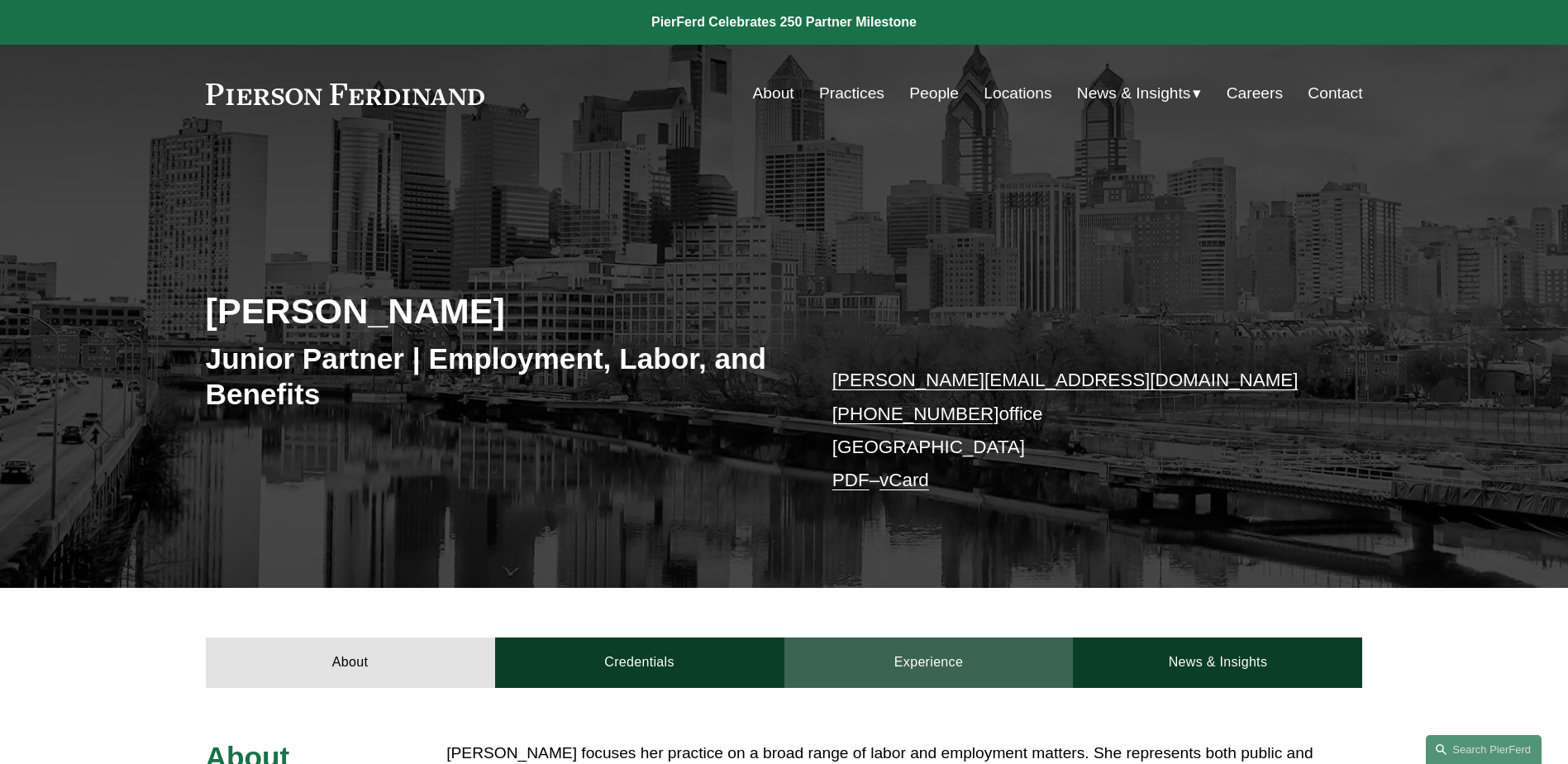
copy h2 "[PERSON_NAME]"
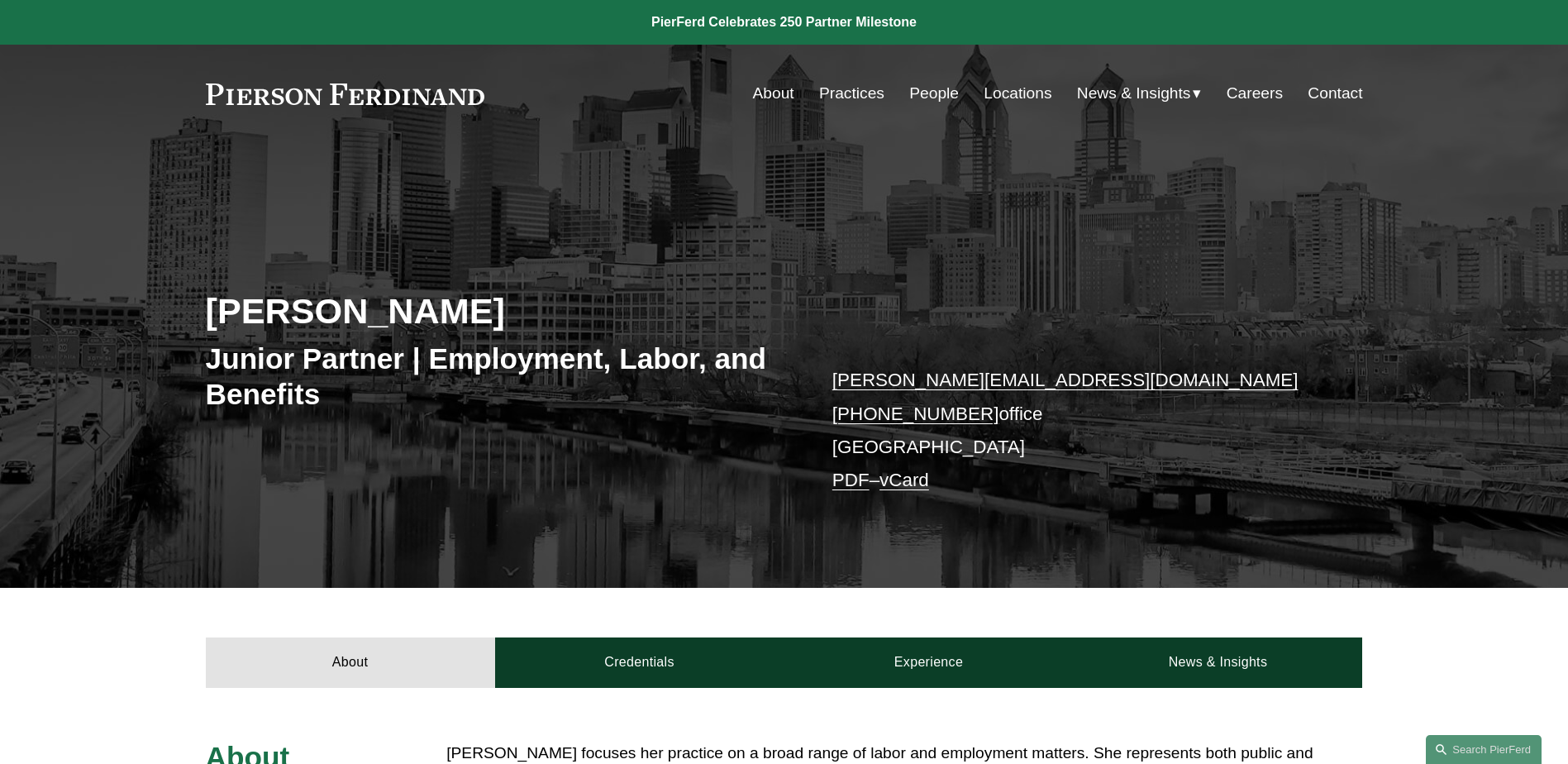
click at [1426, 429] on div "[PERSON_NAME] Junior Partner | Employment, Labor, and Benefits [PERSON_NAME][EM…" at bounding box center [784, 388] width 1568 height 398
click at [1179, 417] on p "[PERSON_NAME][EMAIL_ADDRESS][DOMAIN_NAME] [PHONE_NUMBER] office [GEOGRAPHIC_DAT…" at bounding box center [1073, 430] width 482 height 133
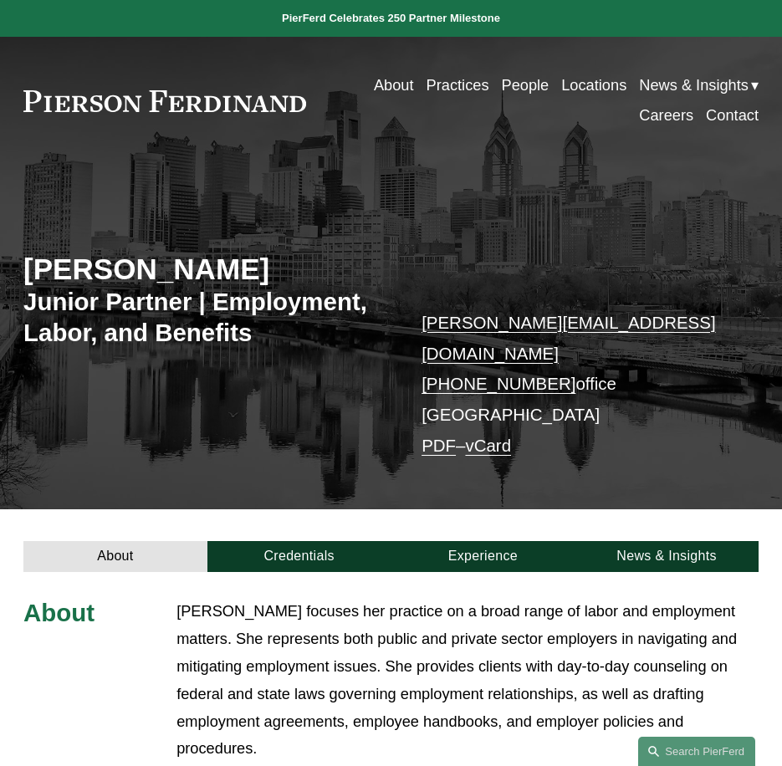
click at [501, 82] on link "People" at bounding box center [525, 85] width 48 height 30
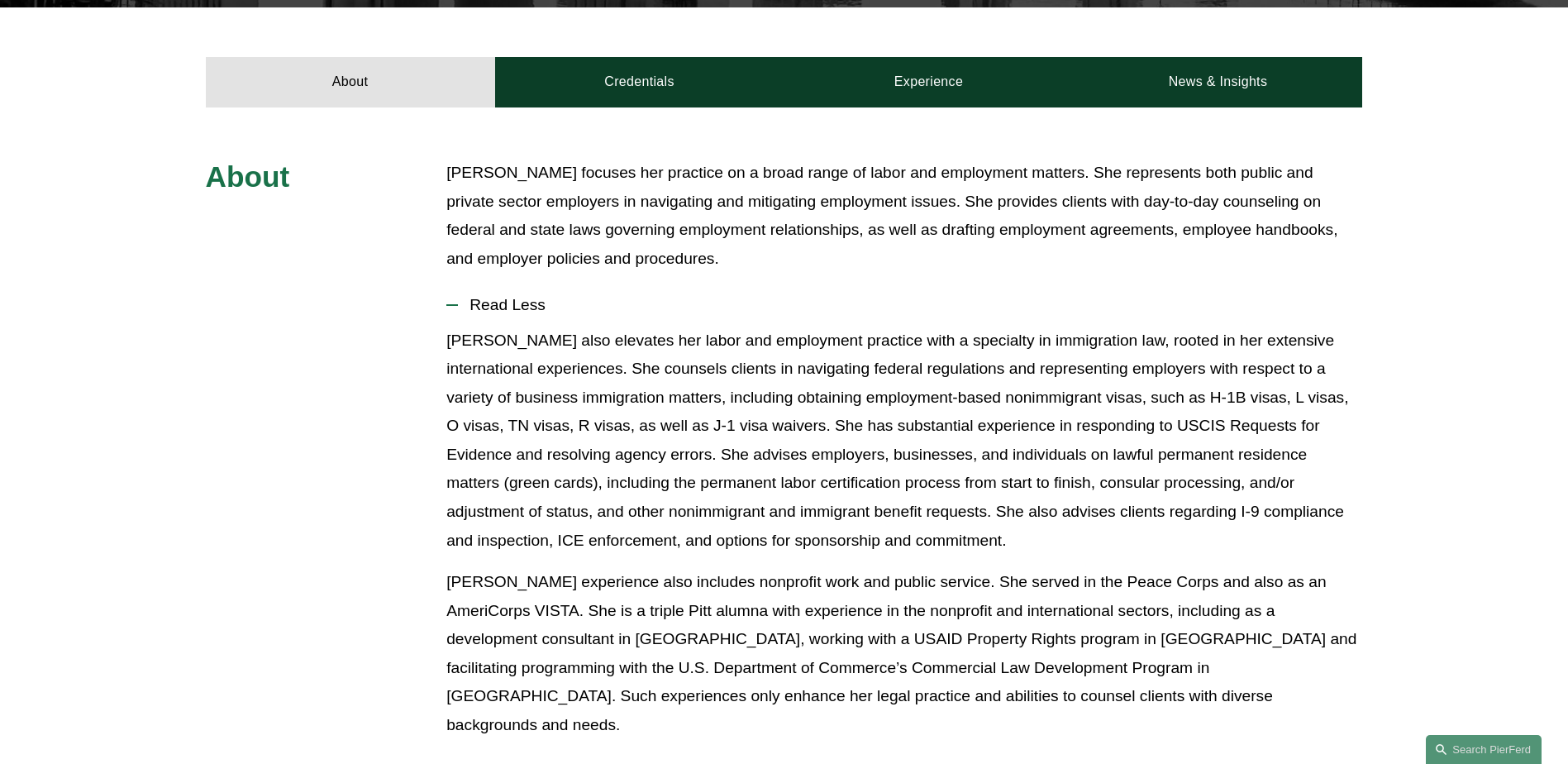
scroll to position [579, 0]
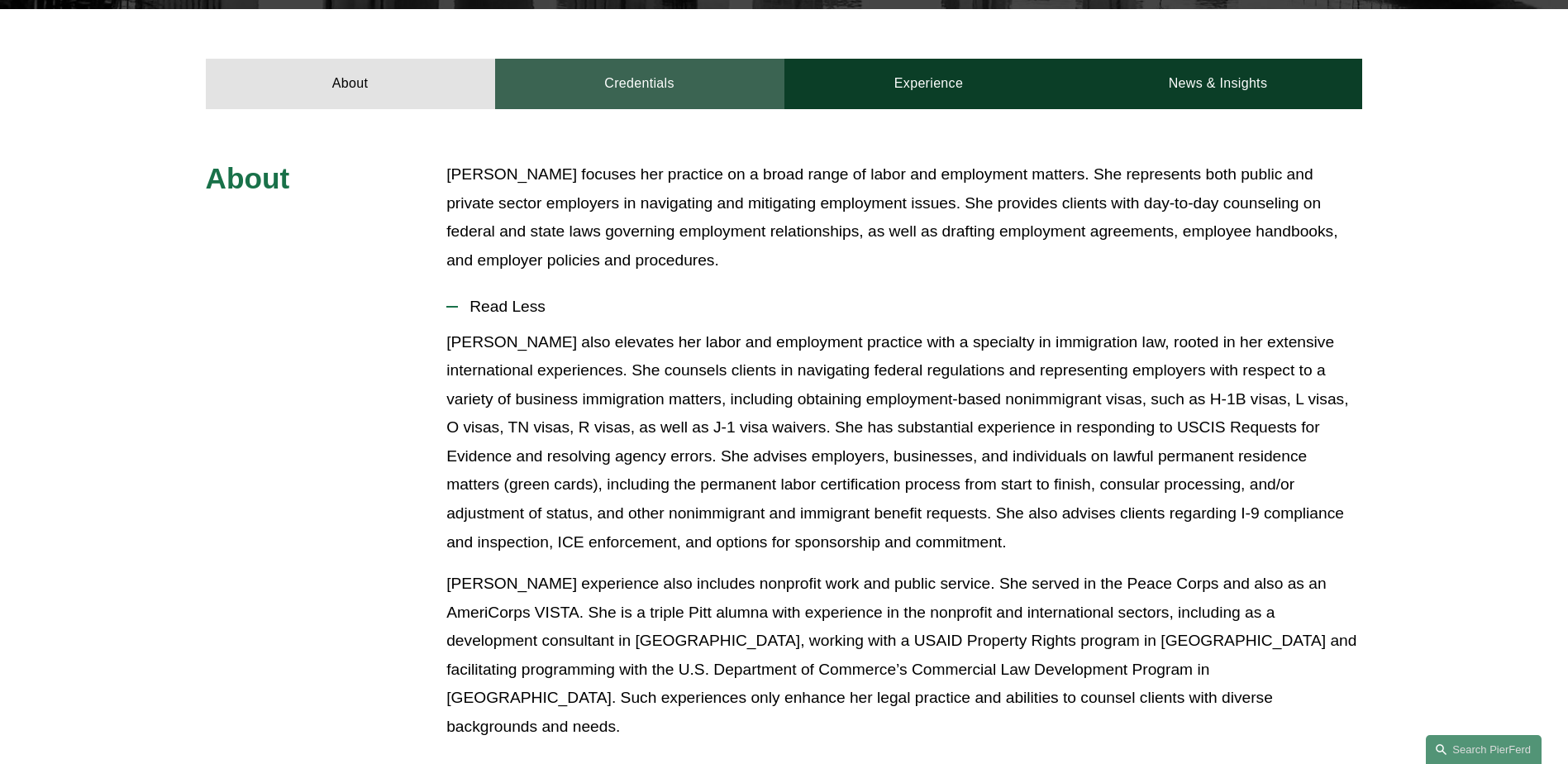
click at [641, 89] on link "Credentials" at bounding box center [639, 83] width 289 height 49
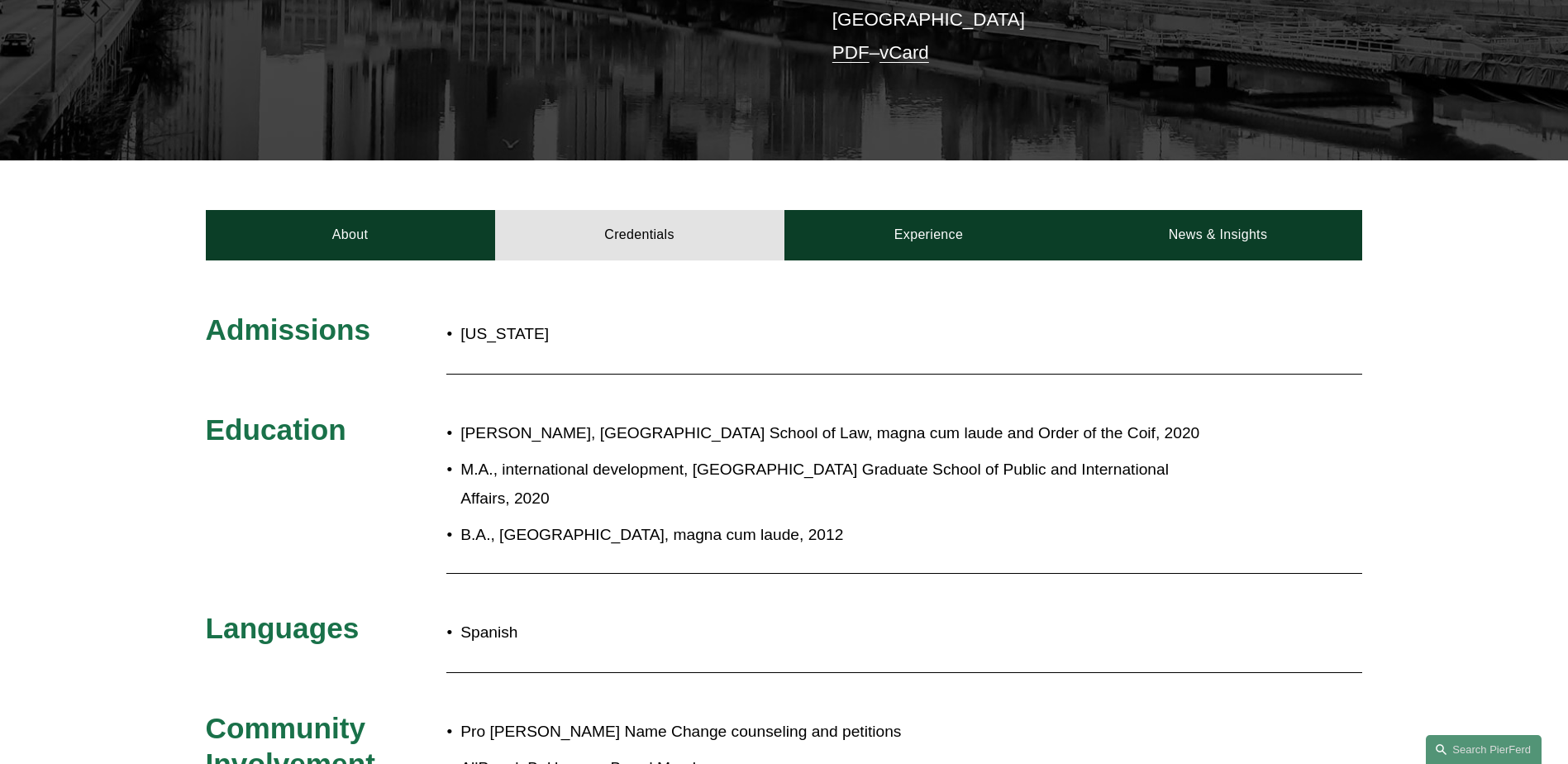
scroll to position [413, 0]
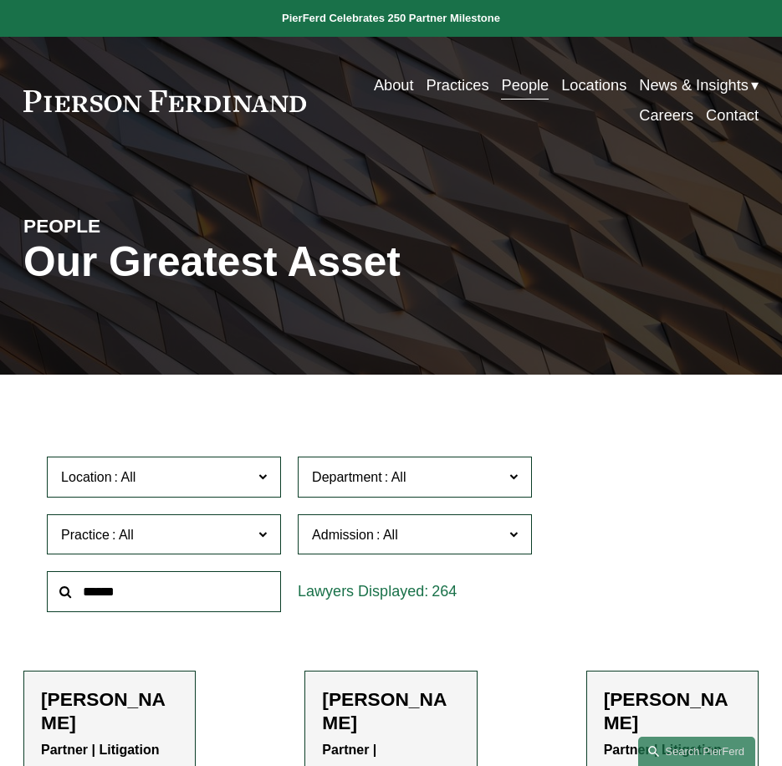
click at [192, 587] on input "text" at bounding box center [164, 591] width 234 height 41
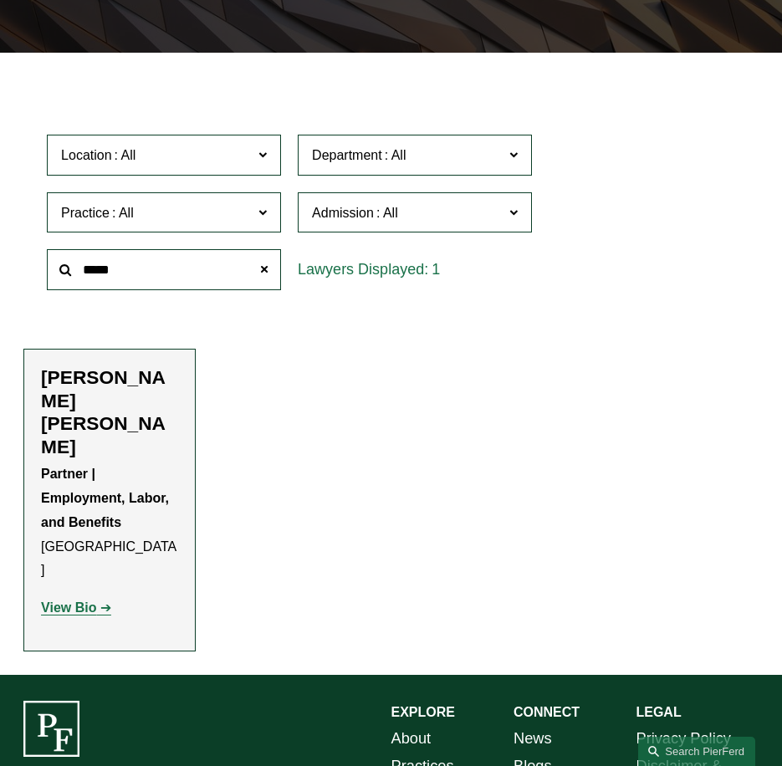
scroll to position [335, 0]
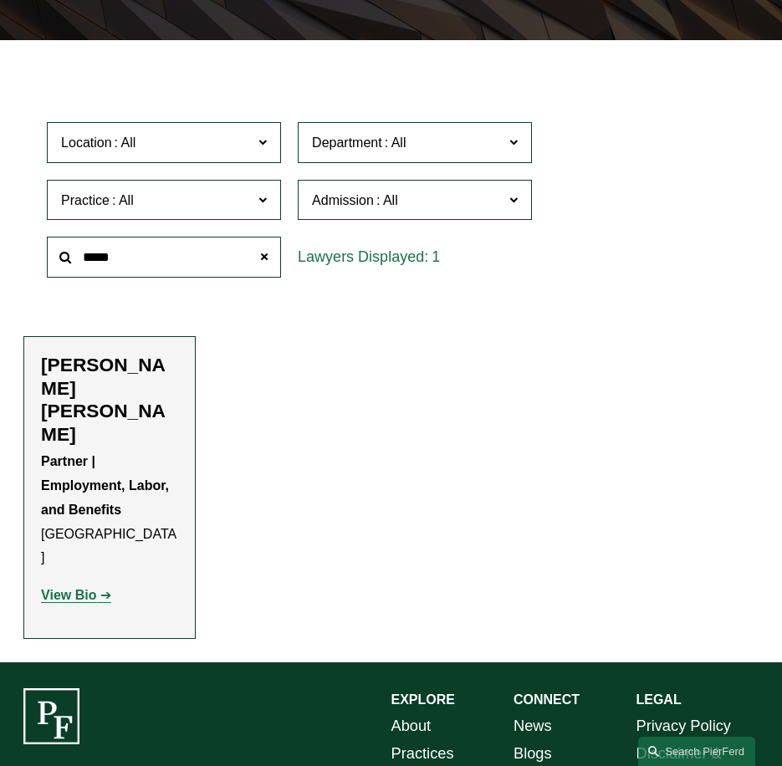
type input "*****"
click at [49, 588] on strong "View Bio" at bounding box center [68, 595] width 55 height 14
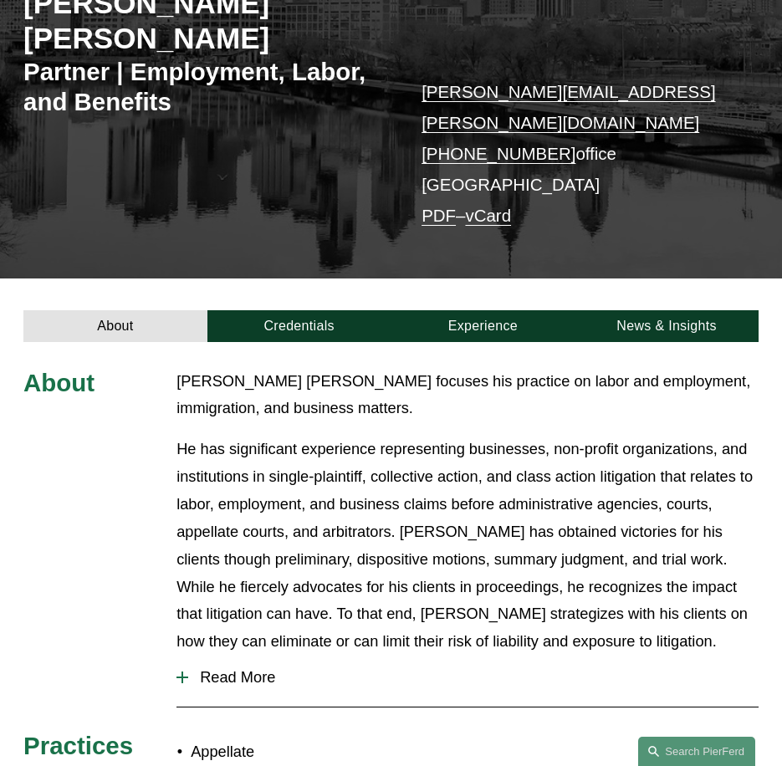
scroll to position [502, 0]
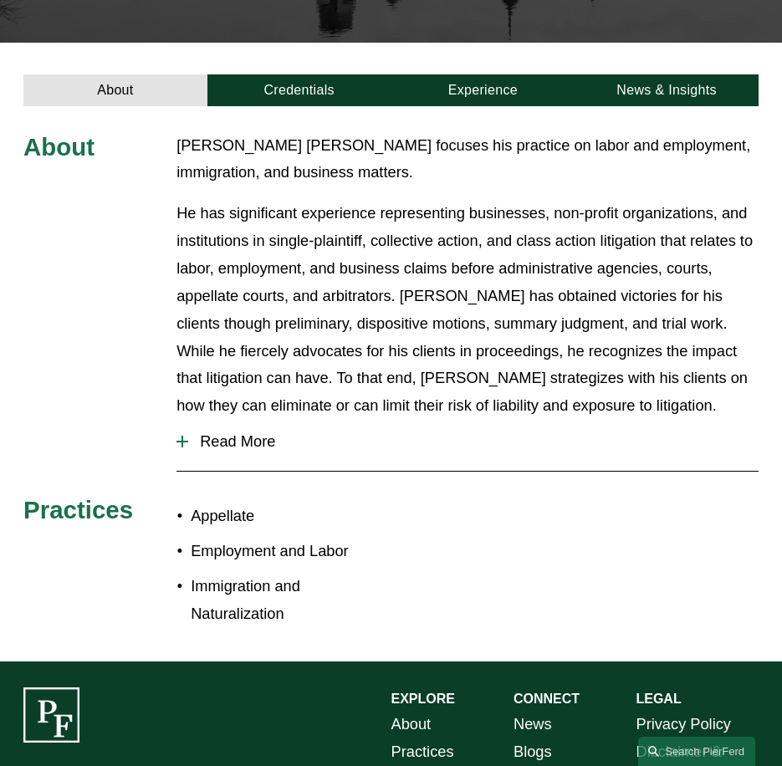
click at [238, 432] on span "Read More" at bounding box center [473, 441] width 570 height 18
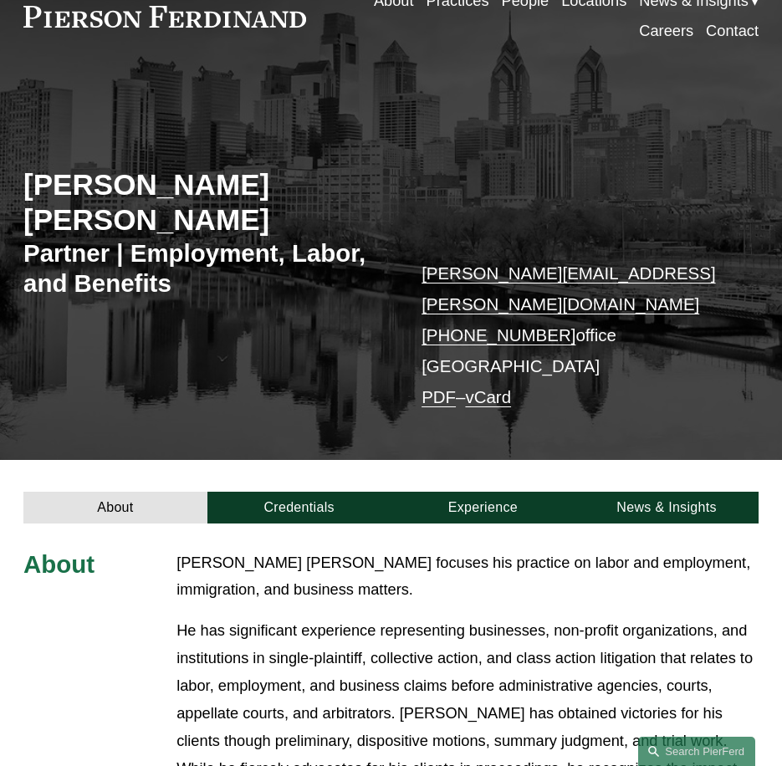
scroll to position [84, 0]
